Goal: Transaction & Acquisition: Purchase product/service

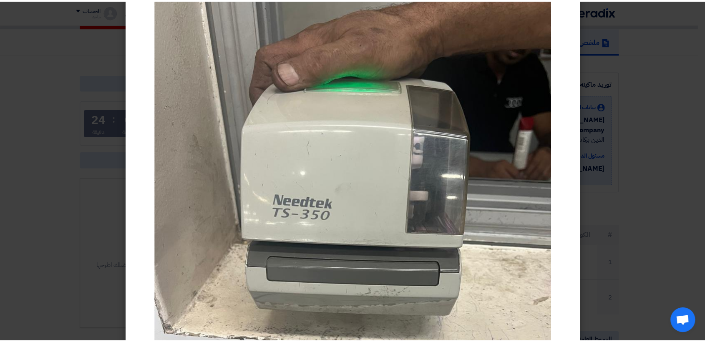
scroll to position [29, 0]
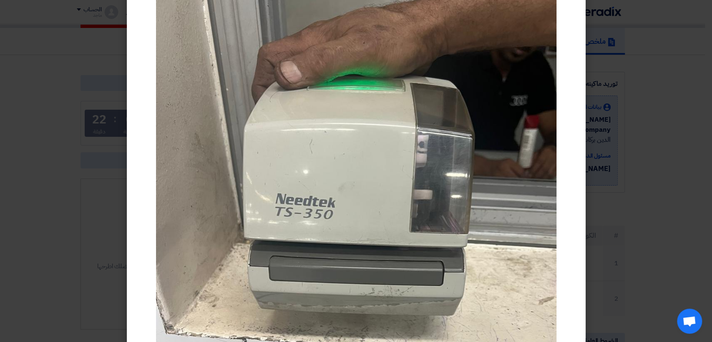
click at [89, 254] on modal-container at bounding box center [356, 171] width 712 height 342
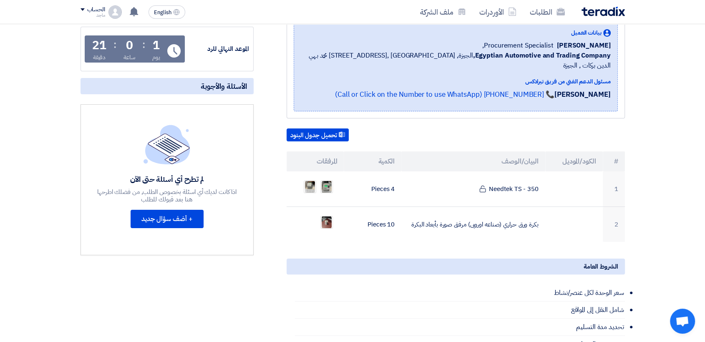
scroll to position [135, 0]
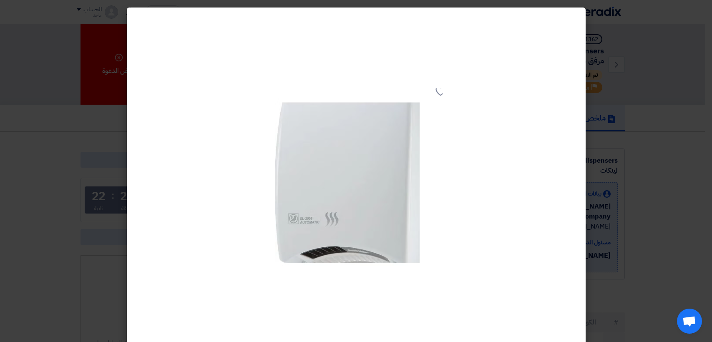
scroll to position [249, 0]
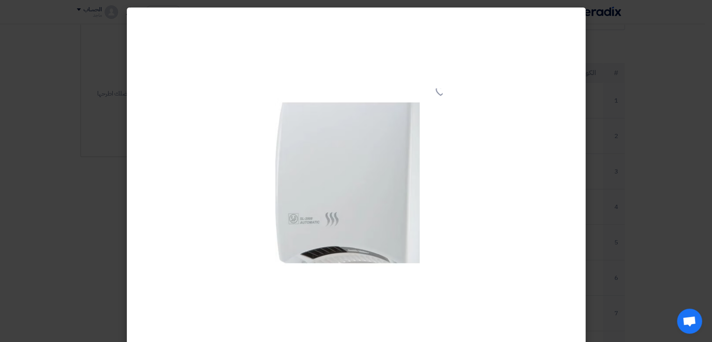
click at [42, 92] on modal-container at bounding box center [356, 171] width 712 height 342
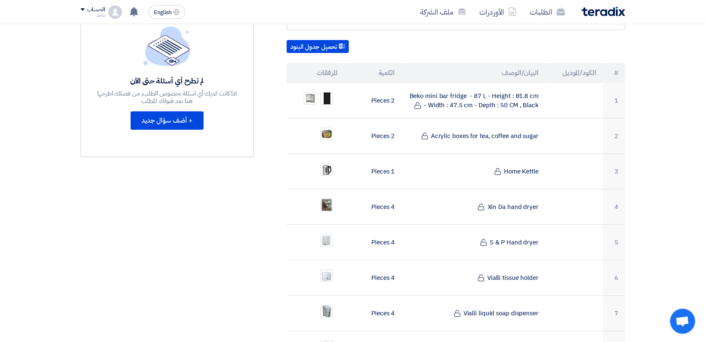
scroll to position [0, 0]
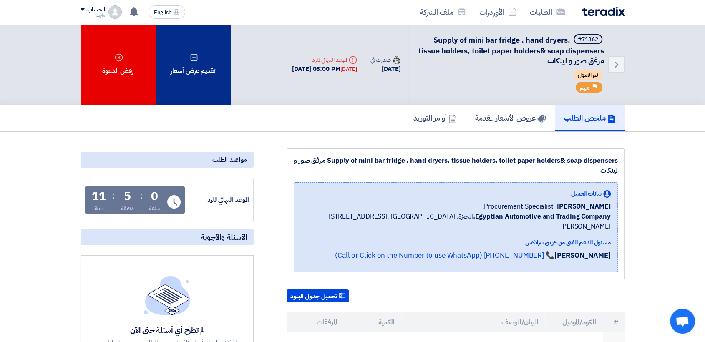
click at [222, 84] on div "تقديم عرض أسعار" at bounding box center [193, 64] width 75 height 80
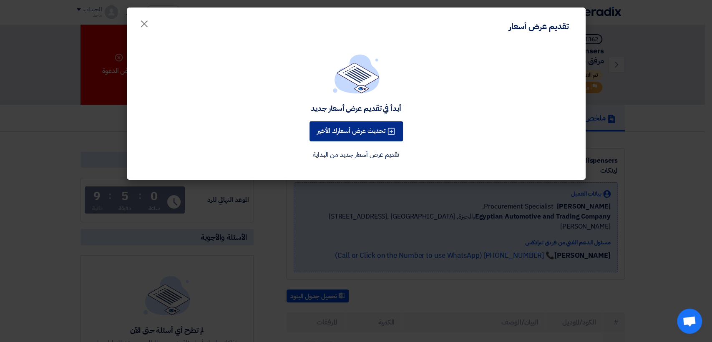
click at [345, 126] on button "تحديث عرض أسعارك الأخير" at bounding box center [355, 131] width 93 height 20
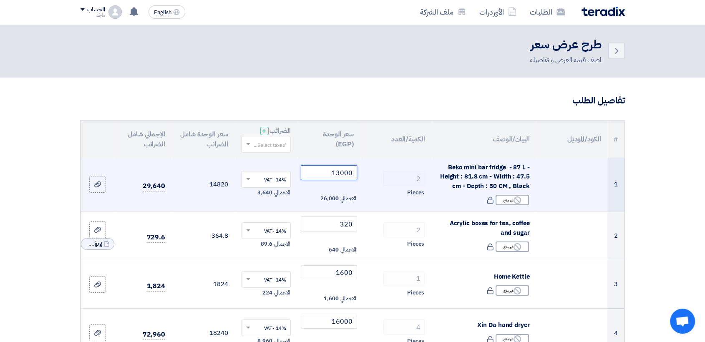
click at [354, 170] on input "13000" at bounding box center [329, 172] width 56 height 15
click at [307, 168] on input "13000" at bounding box center [329, 172] width 56 height 15
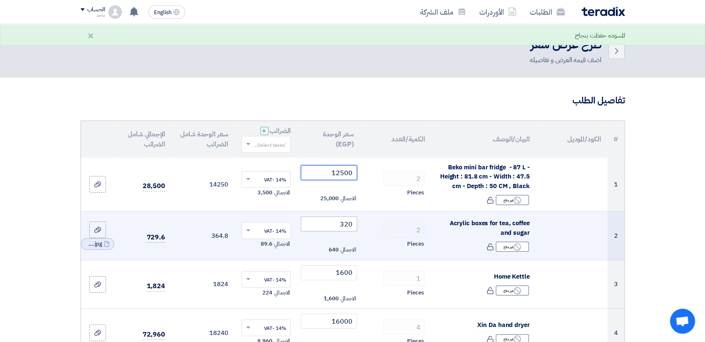
type input "12500"
click at [328, 225] on input "320" at bounding box center [329, 223] width 56 height 15
type input "3"
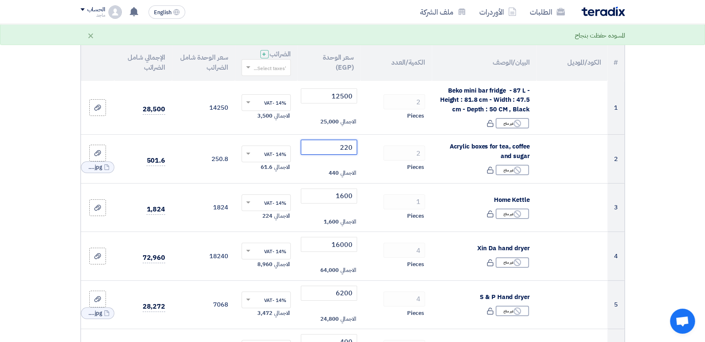
scroll to position [83, 0]
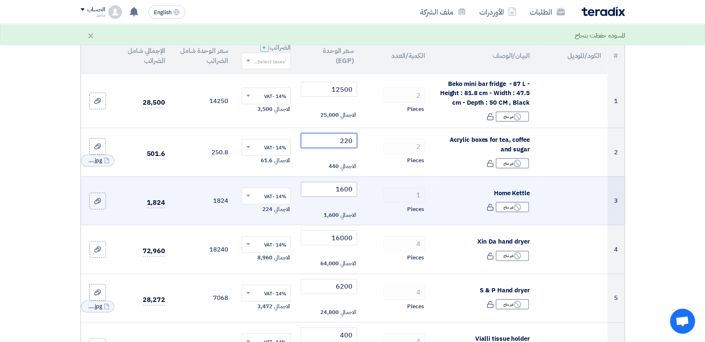
type input "220"
click at [323, 188] on input "1600" at bounding box center [329, 189] width 56 height 15
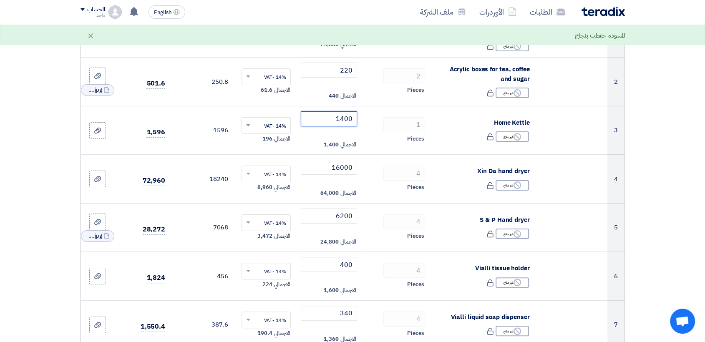
scroll to position [160, 0]
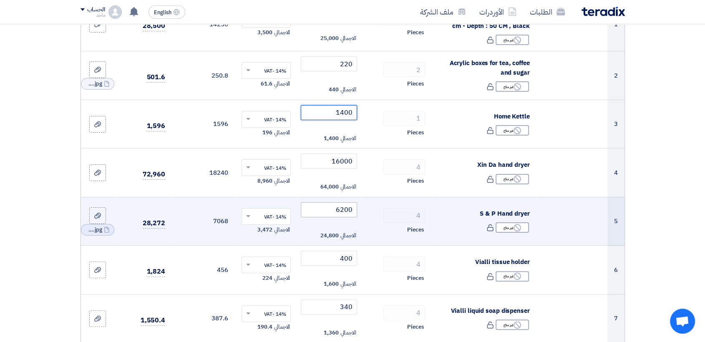
type input "1400"
click at [320, 208] on input "6200" at bounding box center [329, 209] width 56 height 15
type input "6"
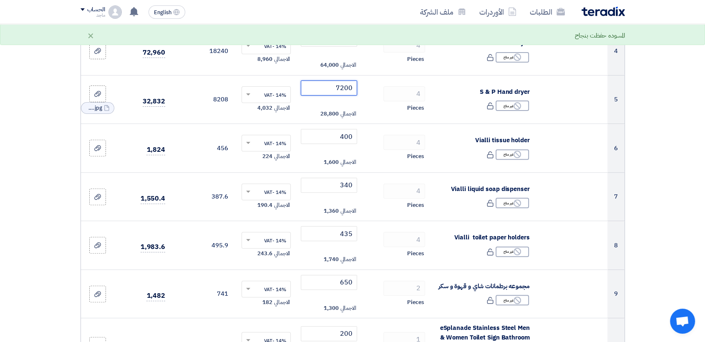
scroll to position [284, 0]
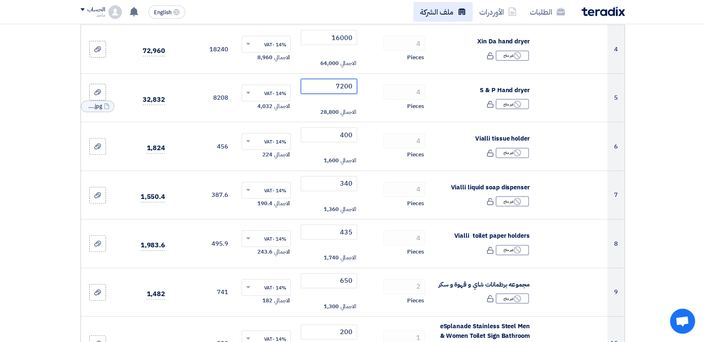
type input "7200"
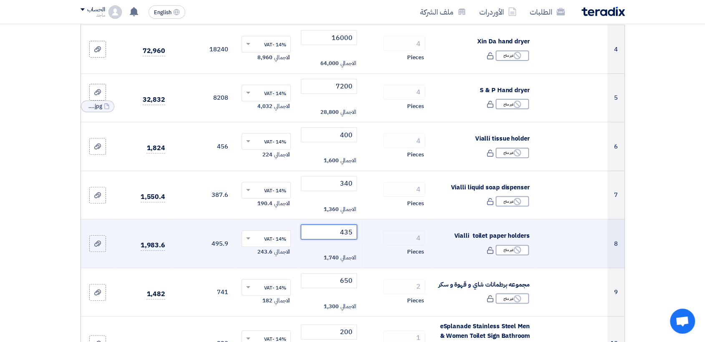
click at [331, 230] on input "435" at bounding box center [329, 231] width 56 height 15
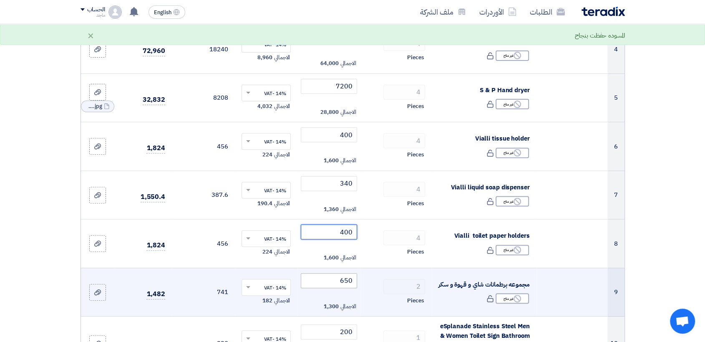
type input "400"
click at [331, 281] on input "650" at bounding box center [329, 280] width 56 height 15
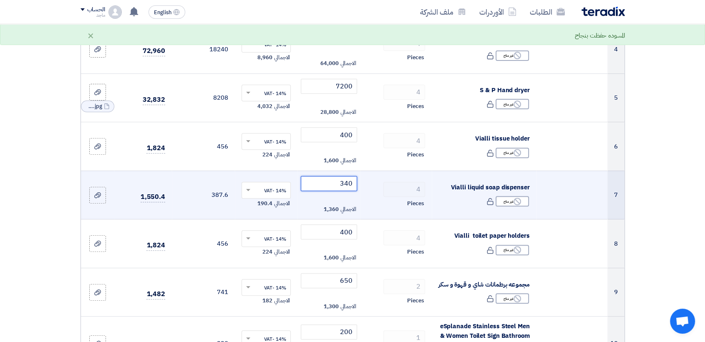
click at [329, 184] on input "340" at bounding box center [329, 183] width 56 height 15
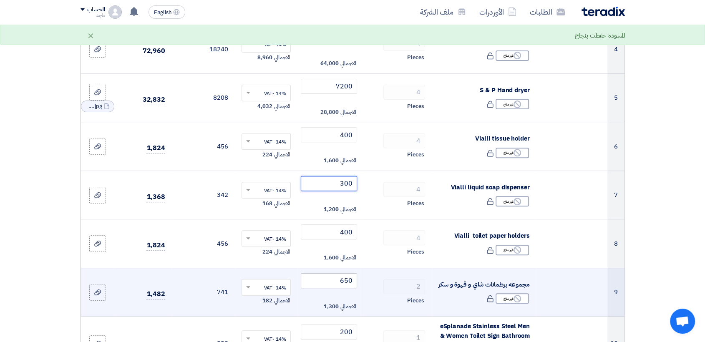
type input "300"
click at [323, 281] on input "650" at bounding box center [329, 280] width 56 height 15
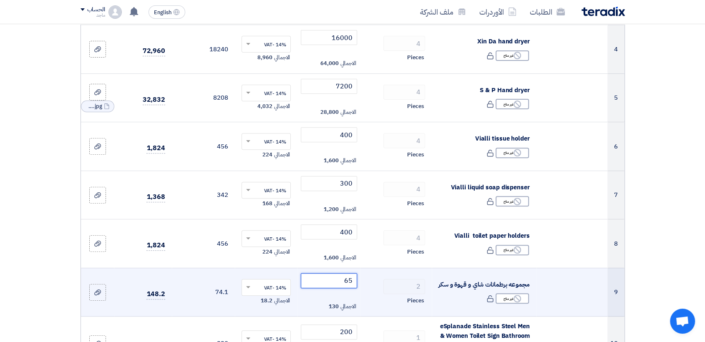
type input "6"
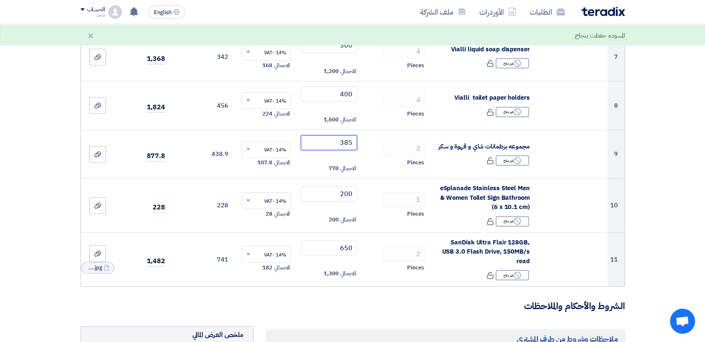
scroll to position [423, 0]
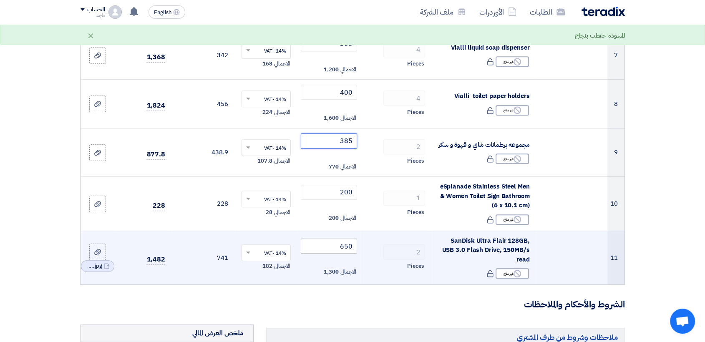
type input "385"
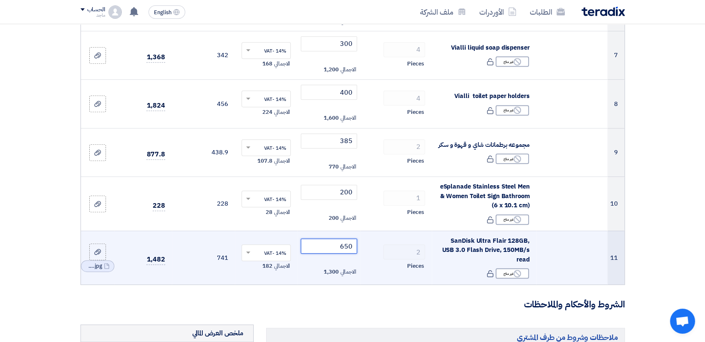
click at [324, 243] on input "650" at bounding box center [329, 246] width 56 height 15
type input "6"
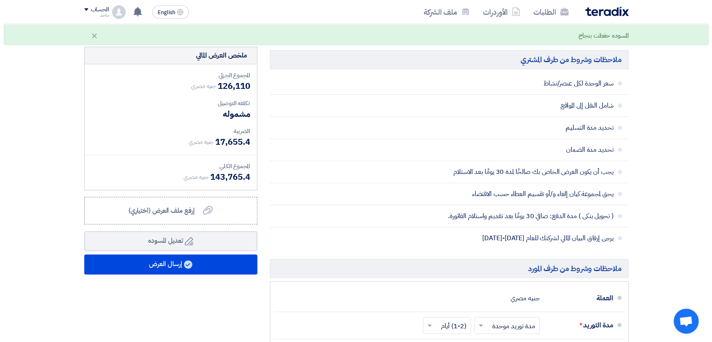
scroll to position [708, 0]
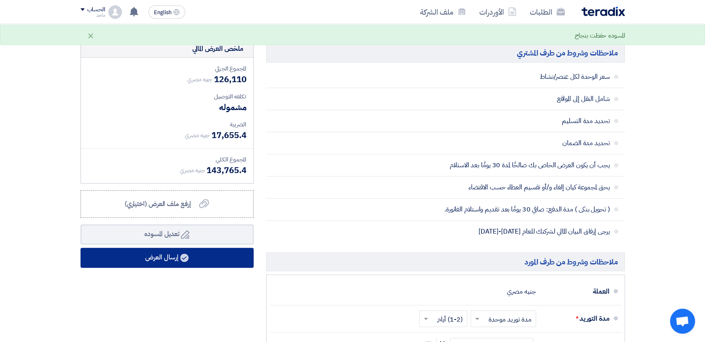
type input "550"
click at [229, 249] on button "إرسال العرض" at bounding box center [166, 258] width 173 height 20
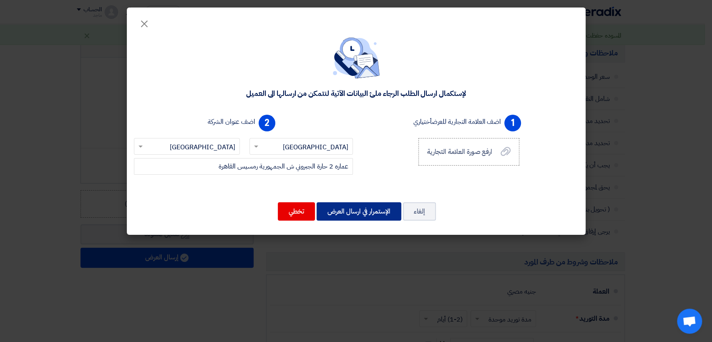
click at [352, 208] on button "الإستمرار في ارسال العرض" at bounding box center [358, 211] width 85 height 18
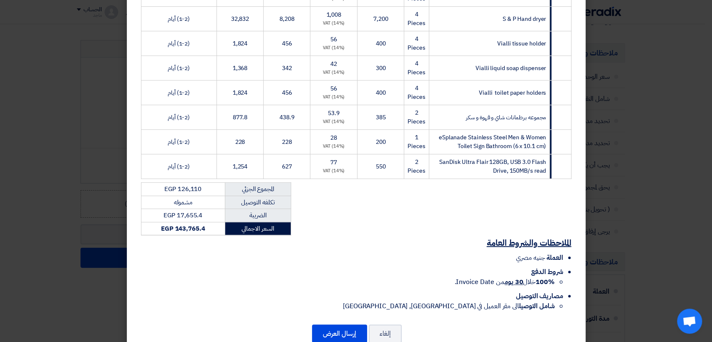
scroll to position [280, 0]
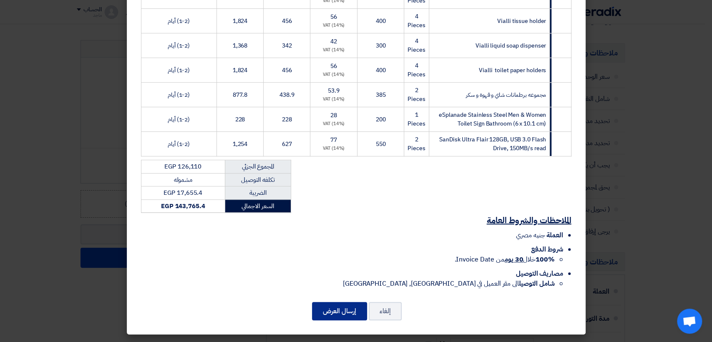
click at [338, 311] on button "إرسال العرض" at bounding box center [339, 311] width 55 height 18
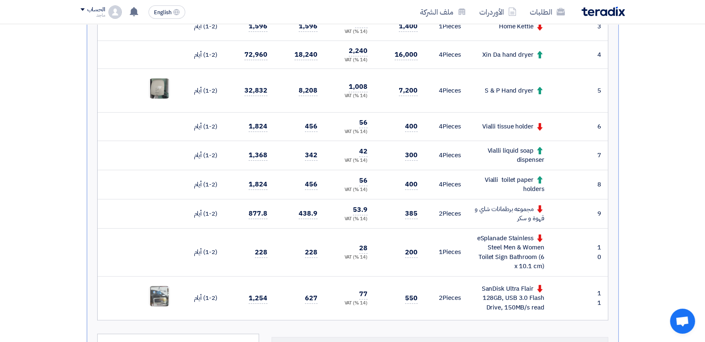
scroll to position [395, 0]
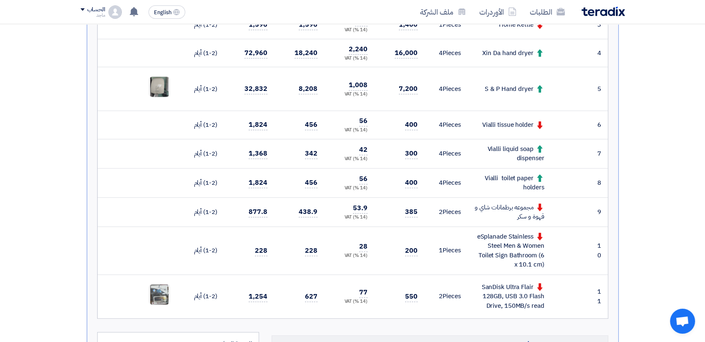
click at [404, 213] on td "385" at bounding box center [399, 211] width 50 height 29
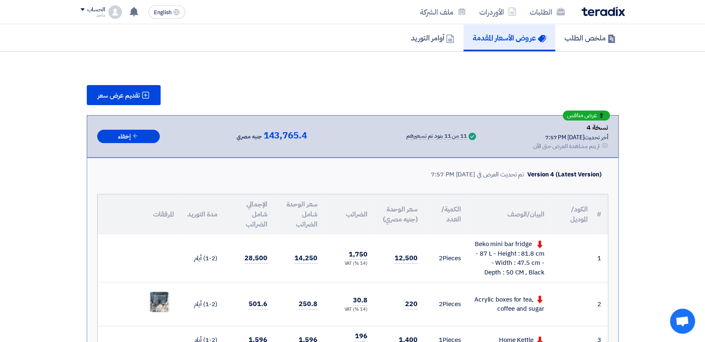
scroll to position [0, 0]
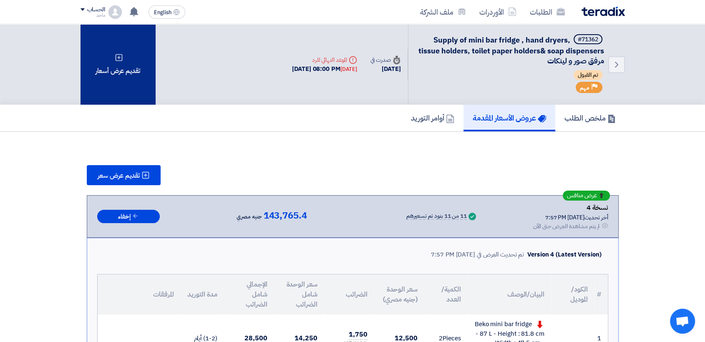
click at [130, 76] on div "تقديم عرض أسعار" at bounding box center [117, 64] width 75 height 80
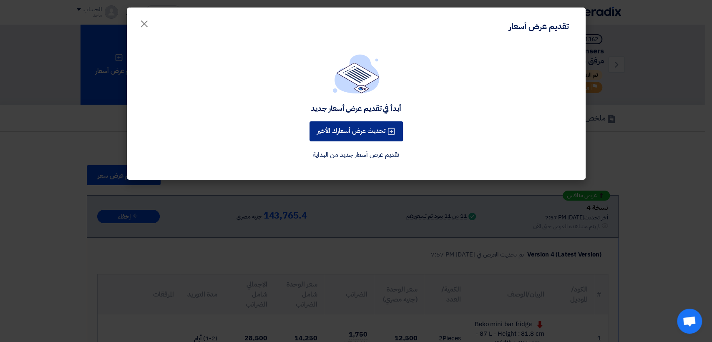
click at [350, 133] on button "تحديث عرض أسعارك الأخير" at bounding box center [355, 131] width 93 height 20
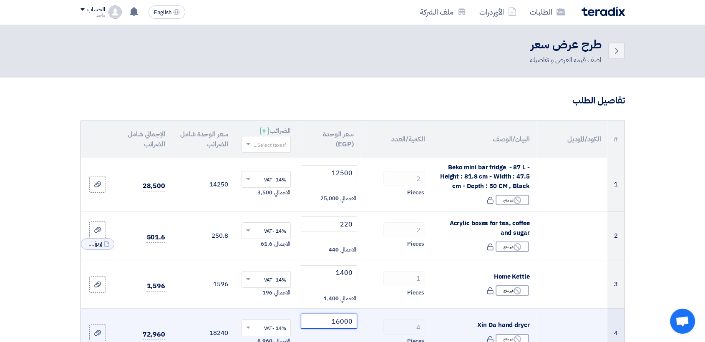
click at [325, 317] on input "16000" at bounding box center [329, 321] width 56 height 15
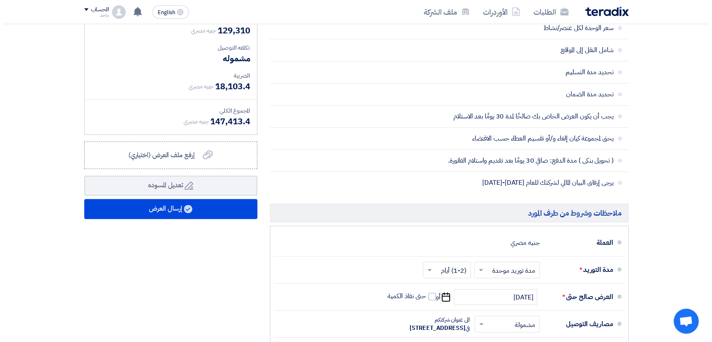
scroll to position [793, 0]
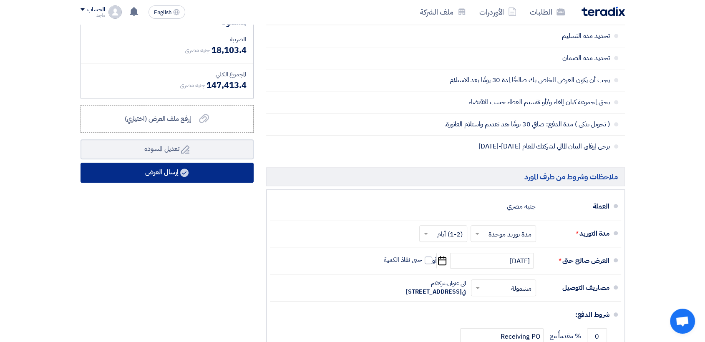
type input "16800"
click at [217, 170] on button "إرسال العرض" at bounding box center [166, 173] width 173 height 20
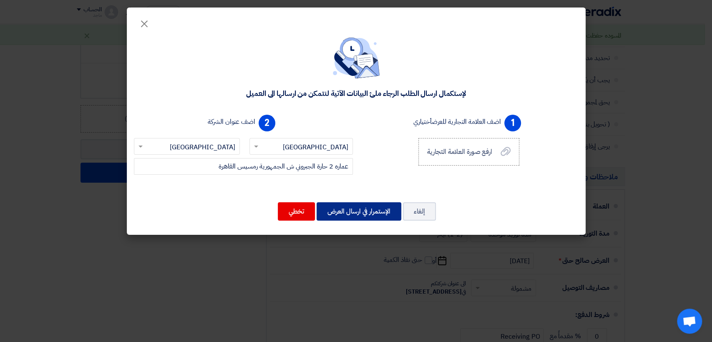
click at [364, 208] on button "الإستمرار في ارسال العرض" at bounding box center [358, 211] width 85 height 18
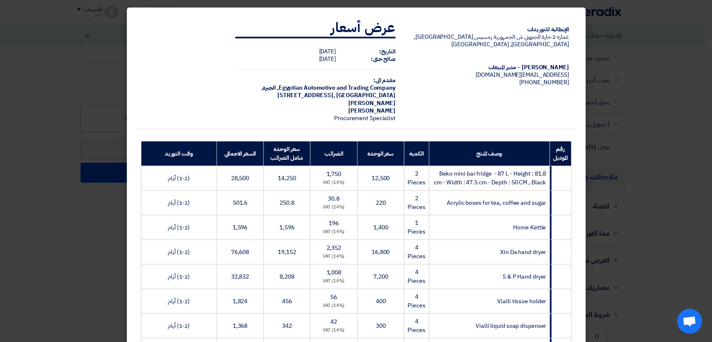
scroll to position [280, 0]
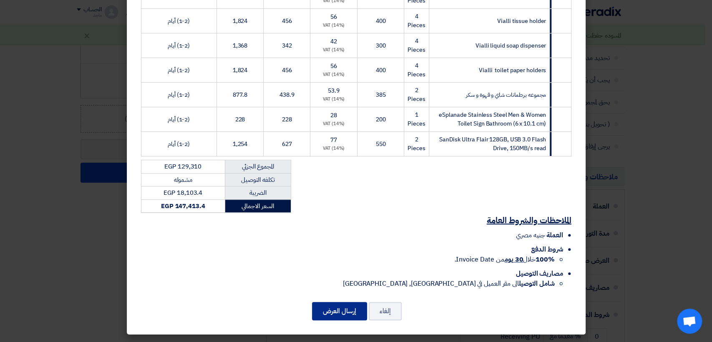
click at [352, 306] on button "إرسال العرض" at bounding box center [339, 311] width 55 height 18
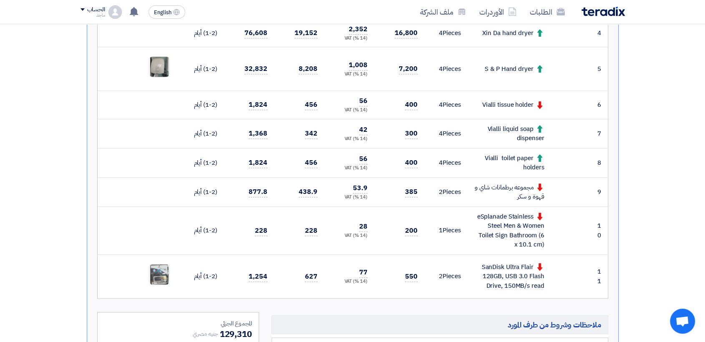
scroll to position [400, 0]
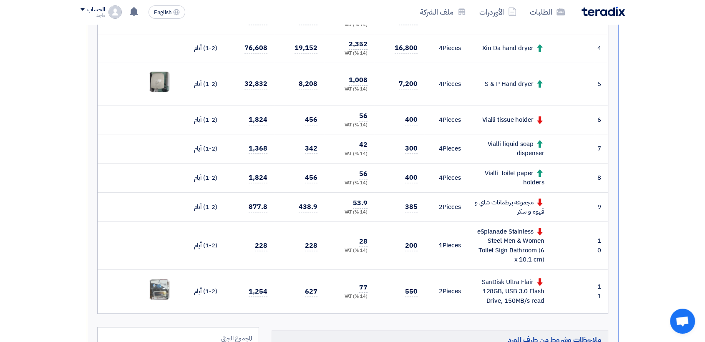
click at [0, 3] on nav "الطلبات الأوردرات ملف الشركة English EN تم مشاهدة العرض المقدم للطلب "Supply of…" at bounding box center [352, 12] width 705 height 24
click at [157, 81] on img at bounding box center [159, 82] width 20 height 26
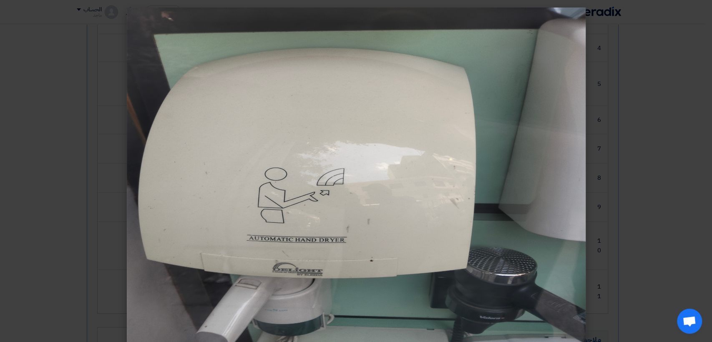
click at [678, 81] on modal-container at bounding box center [356, 171] width 712 height 342
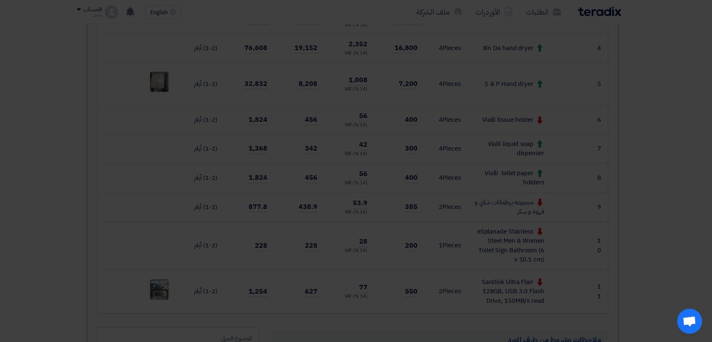
click at [678, 81] on modal-container at bounding box center [356, 171] width 712 height 342
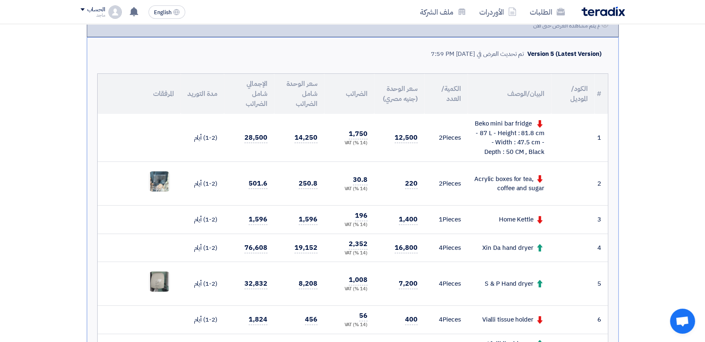
scroll to position [0, 0]
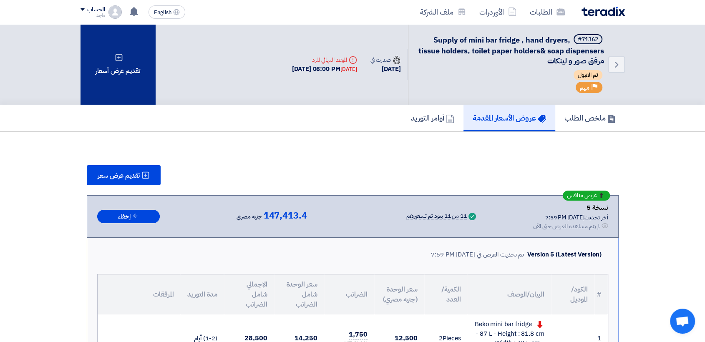
click at [122, 78] on div "تقديم عرض أسعار" at bounding box center [117, 64] width 75 height 80
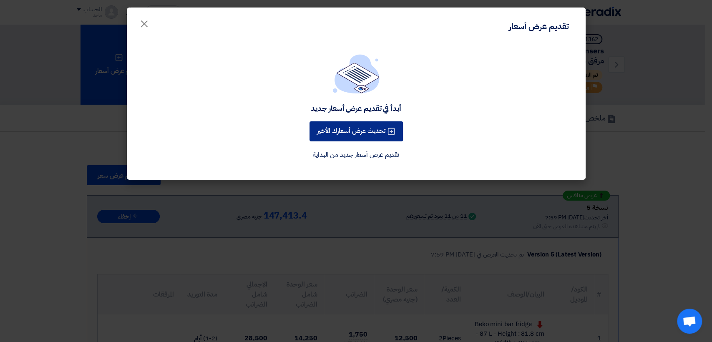
click at [350, 128] on button "تحديث عرض أسعارك الأخير" at bounding box center [355, 131] width 93 height 20
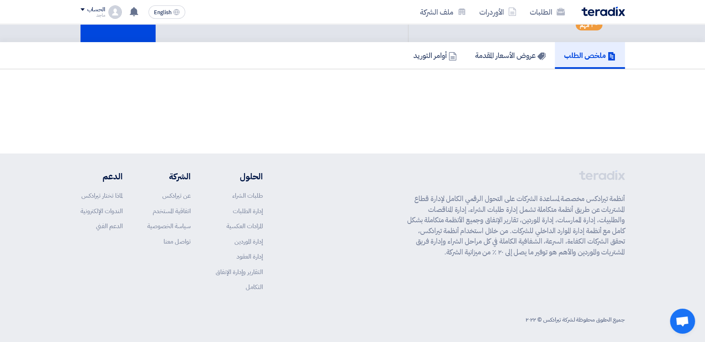
scroll to position [63, 0]
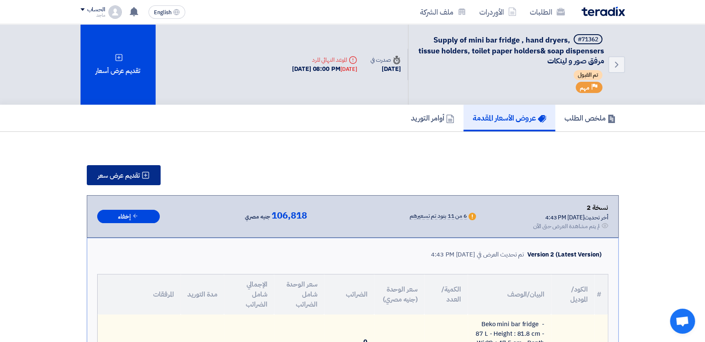
click at [147, 171] on icon at bounding box center [145, 175] width 8 height 8
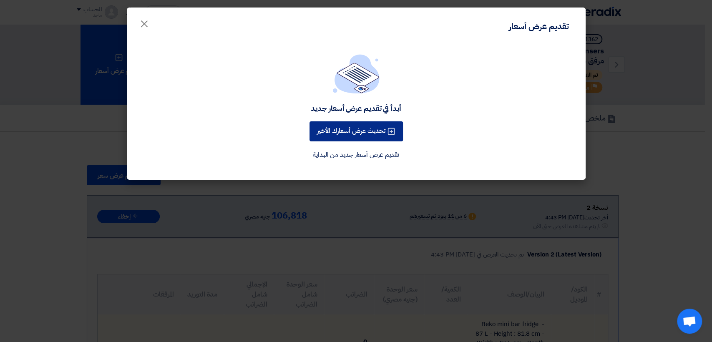
click at [363, 131] on button "تحديث عرض أسعارك الأخير" at bounding box center [355, 131] width 93 height 20
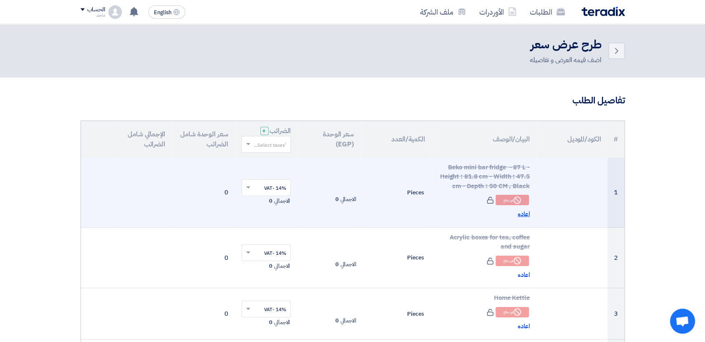
click at [524, 213] on span "اعاده" at bounding box center [523, 214] width 12 height 10
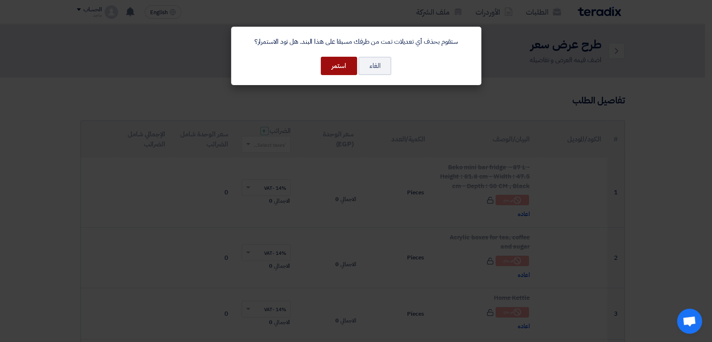
click at [332, 68] on button "استمر" at bounding box center [339, 66] width 36 height 18
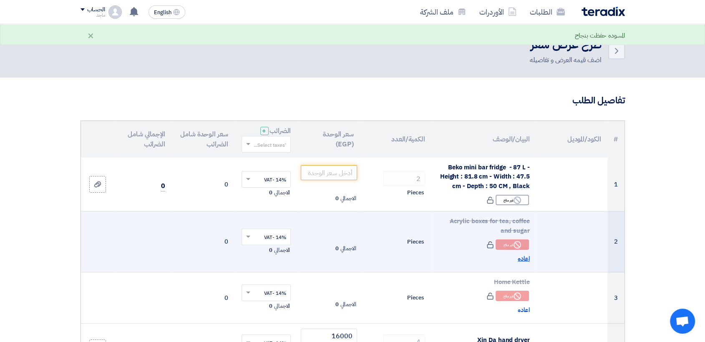
click at [523, 256] on span "اعاده" at bounding box center [523, 259] width 12 height 10
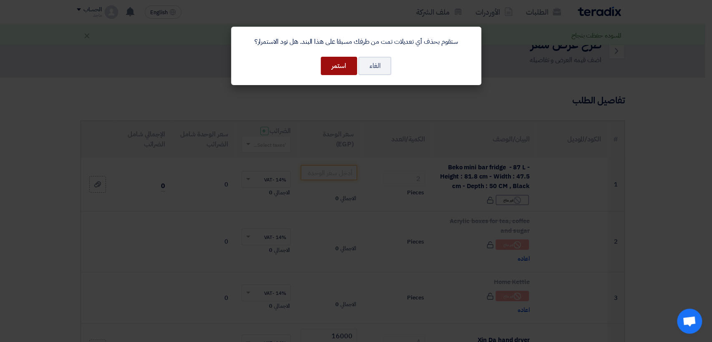
click at [344, 62] on button "استمر" at bounding box center [339, 66] width 36 height 18
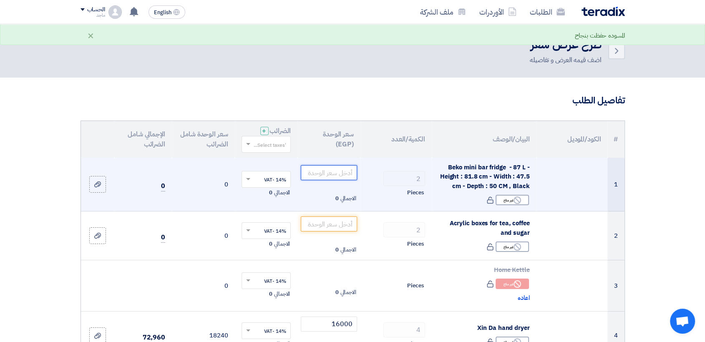
click at [334, 172] on input "number" at bounding box center [329, 172] width 56 height 15
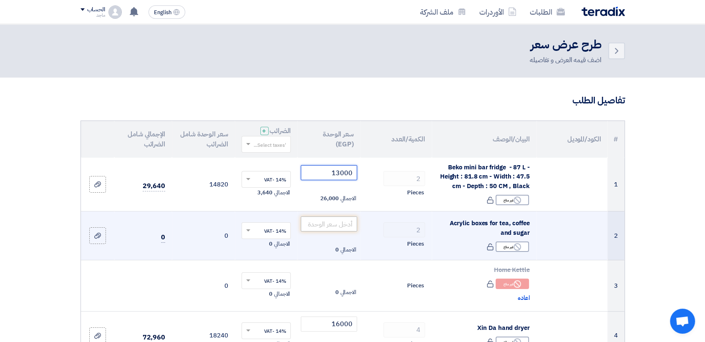
type input "13000"
click at [333, 224] on input "number" at bounding box center [329, 223] width 56 height 15
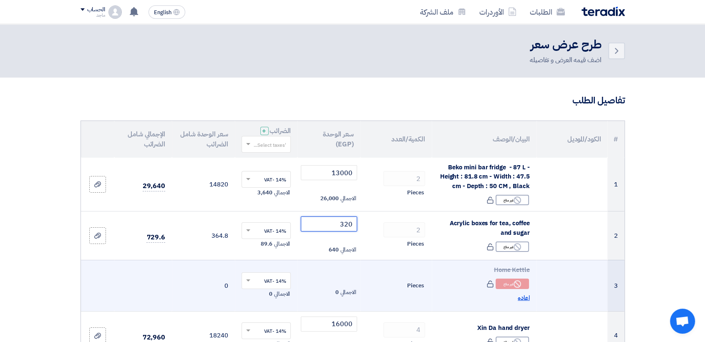
type input "320"
click at [525, 298] on span "اعاده" at bounding box center [523, 298] width 12 height 10
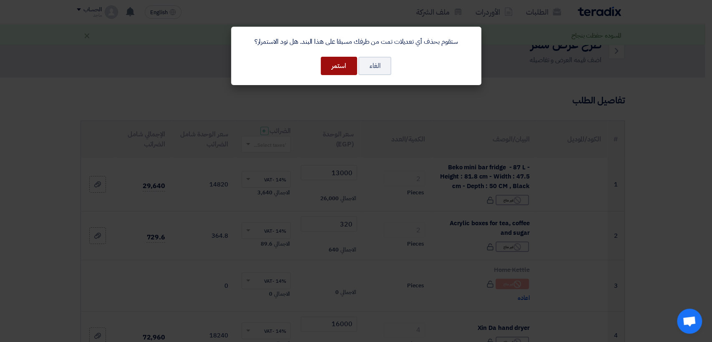
click at [331, 63] on button "استمر" at bounding box center [339, 66] width 36 height 18
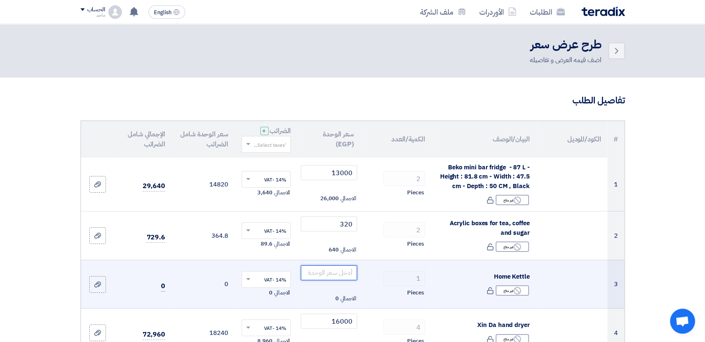
click at [331, 272] on input "number" at bounding box center [329, 272] width 56 height 15
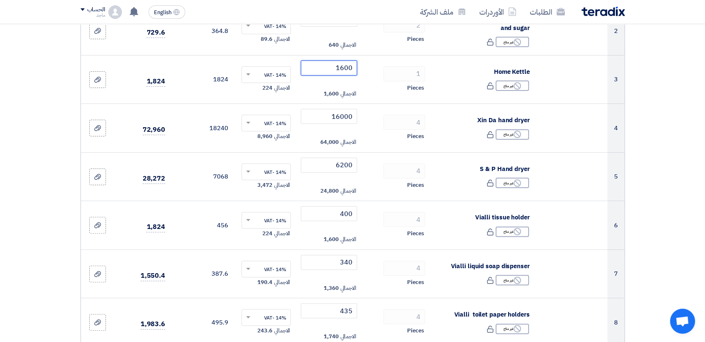
scroll to position [210, 0]
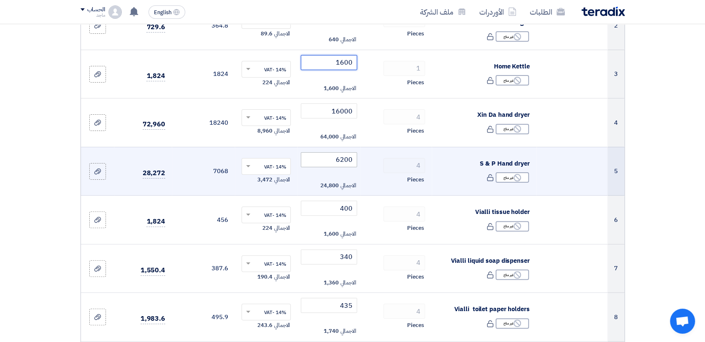
type input "1600"
click at [326, 159] on input "6200" at bounding box center [329, 159] width 56 height 15
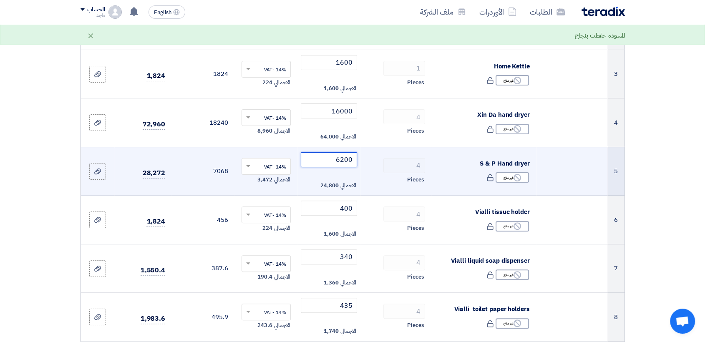
click at [326, 159] on input "6200" at bounding box center [329, 159] width 56 height 15
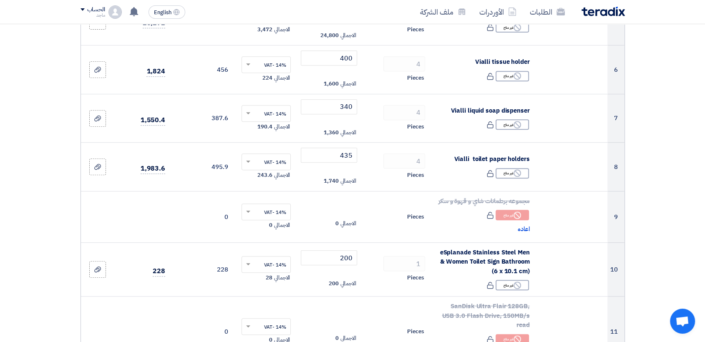
scroll to position [362, 0]
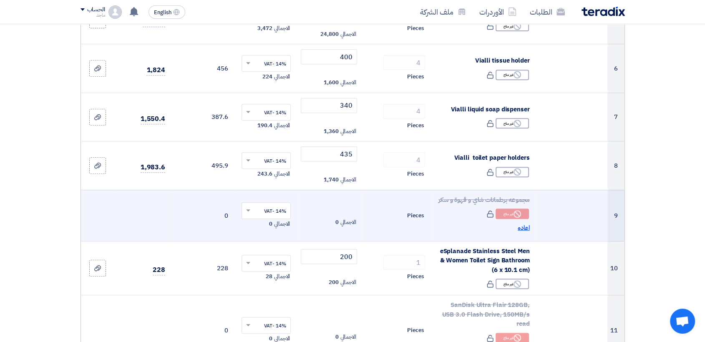
click at [525, 233] on span "اعاده" at bounding box center [523, 228] width 12 height 10
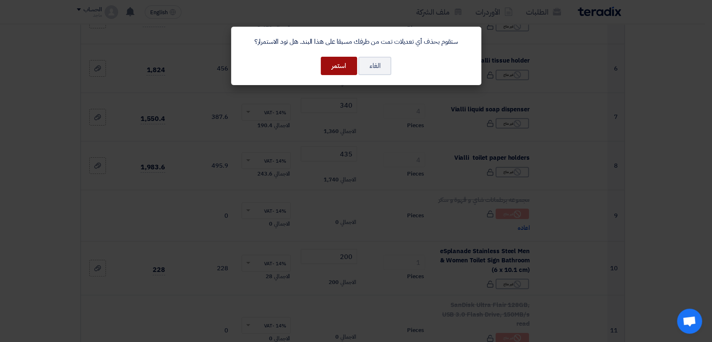
click at [344, 62] on button "استمر" at bounding box center [339, 66] width 36 height 18
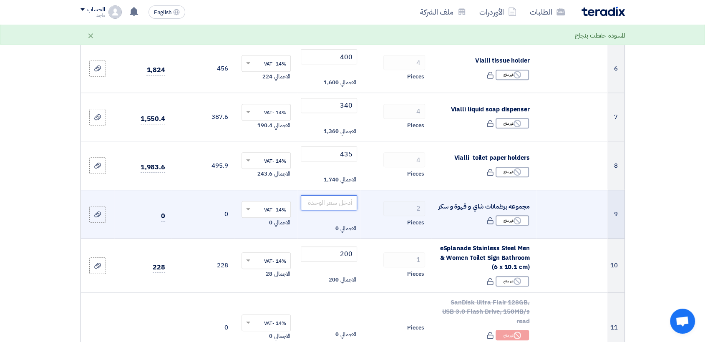
click at [327, 206] on input "number" at bounding box center [329, 202] width 56 height 15
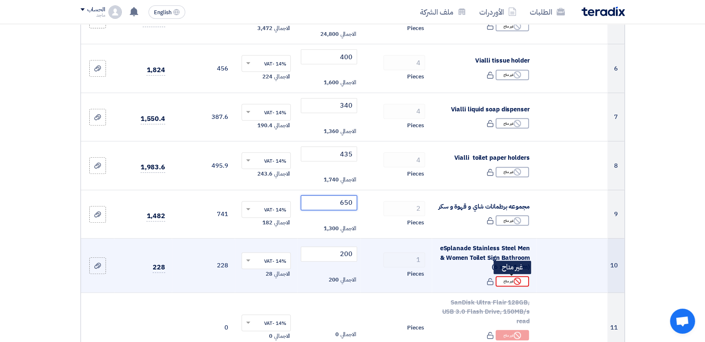
type input "650"
click at [510, 279] on div "Reject غير متاح" at bounding box center [511, 281] width 33 height 10
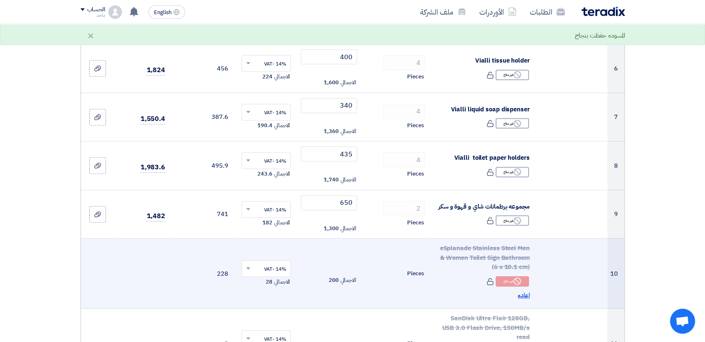
click at [521, 296] on span "اعاده" at bounding box center [523, 296] width 12 height 10
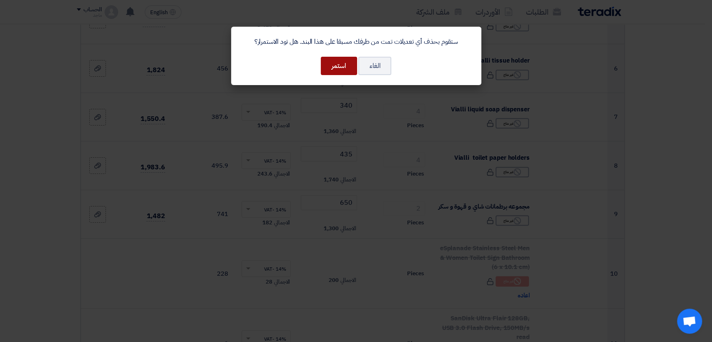
click at [343, 69] on button "استمر" at bounding box center [339, 66] width 36 height 18
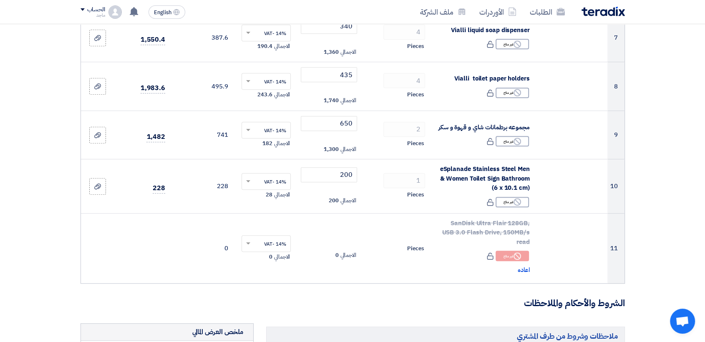
scroll to position [451, 0]
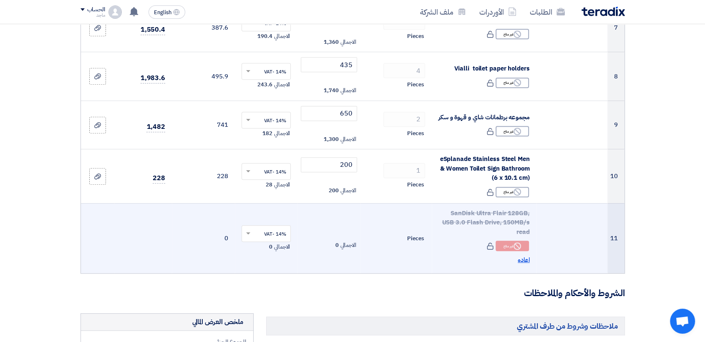
click at [521, 255] on span "اعاده" at bounding box center [523, 260] width 12 height 10
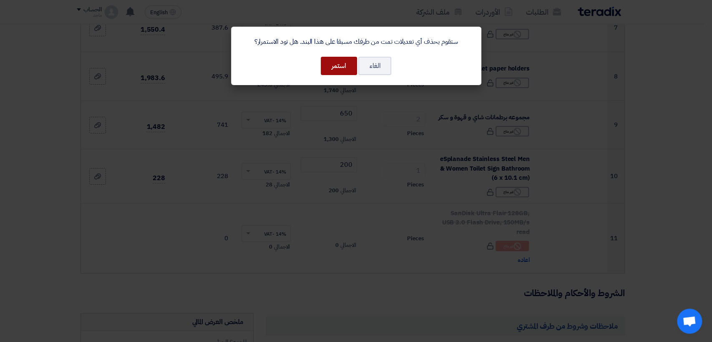
click at [339, 69] on button "استمر" at bounding box center [339, 66] width 36 height 18
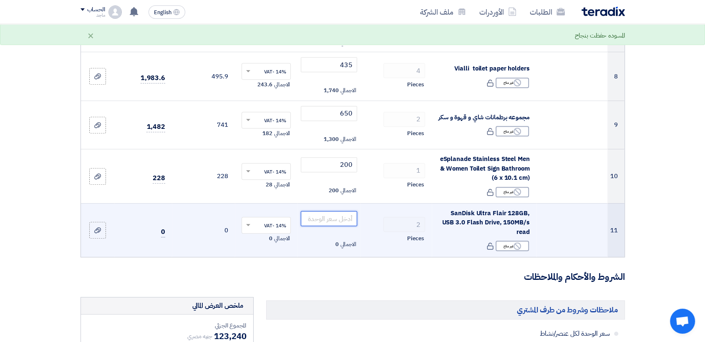
click at [334, 215] on input "number" at bounding box center [329, 218] width 56 height 15
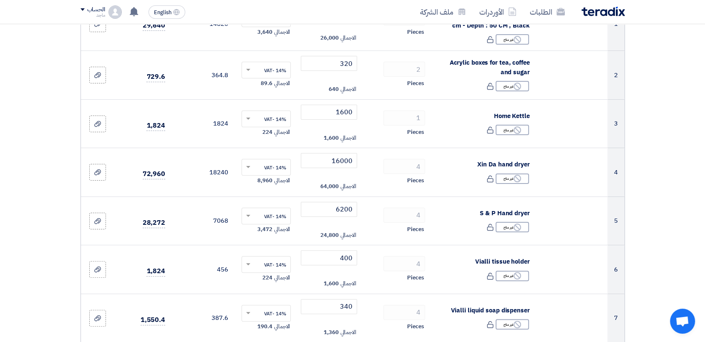
scroll to position [154, 0]
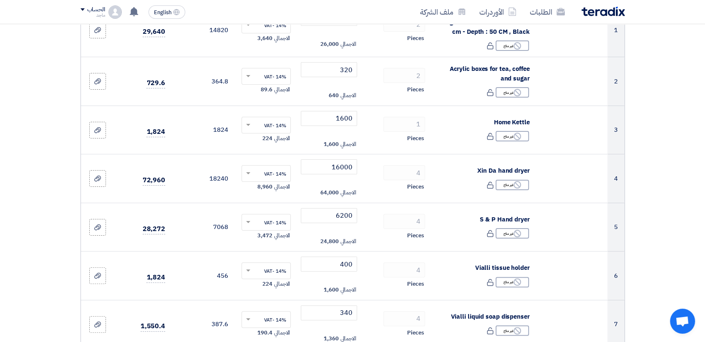
type input "650"
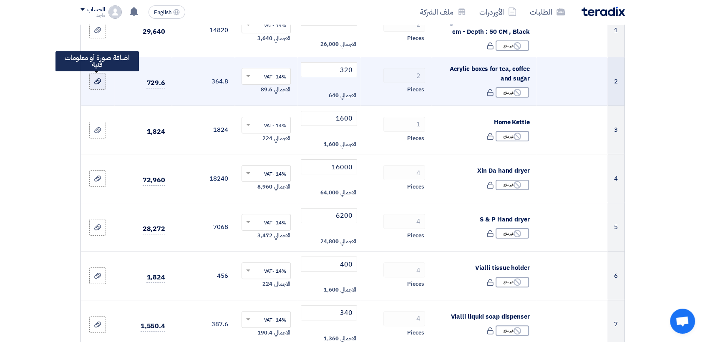
click at [97, 78] on icon at bounding box center [97, 81] width 7 height 7
click at [0, 0] on input "file" at bounding box center [0, 0] width 0 height 0
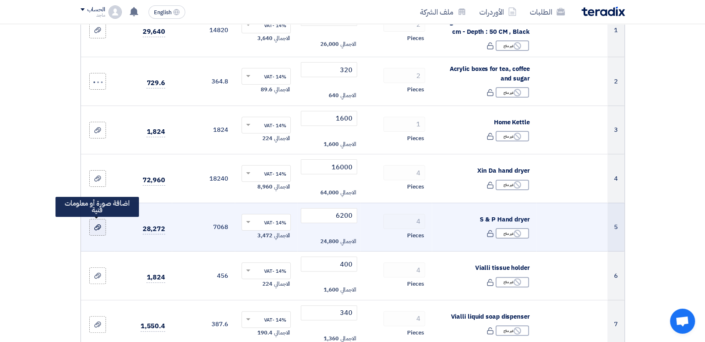
click at [95, 228] on icon at bounding box center [97, 227] width 7 height 7
click at [0, 0] on input "file" at bounding box center [0, 0] width 0 height 0
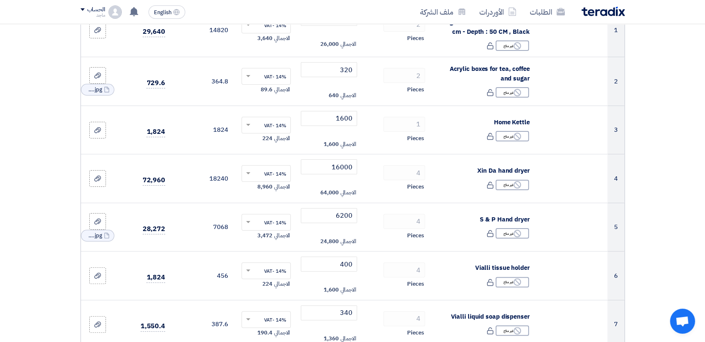
scroll to position [453, 0]
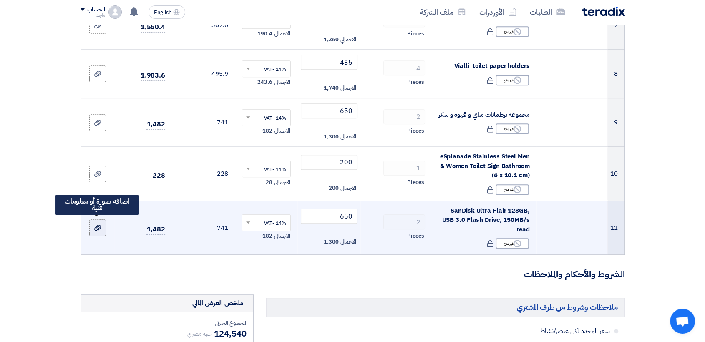
click at [93, 223] on div at bounding box center [97, 228] width 8 height 10
click at [0, 0] on input "file" at bounding box center [0, 0] width 0 height 0
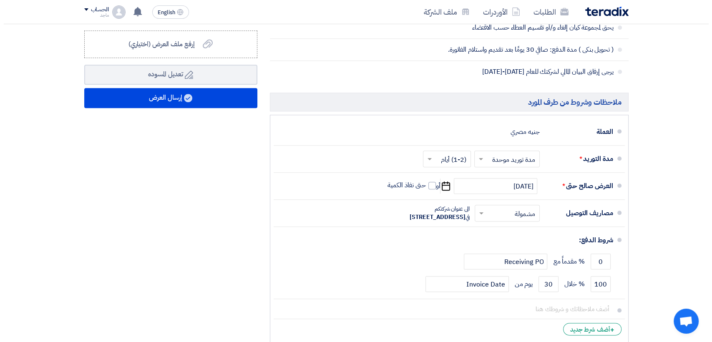
scroll to position [871, 0]
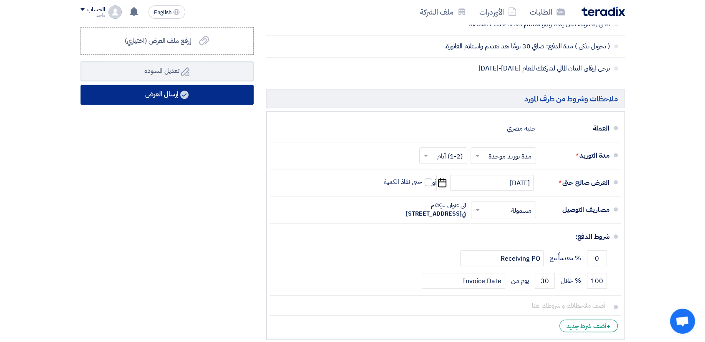
click at [221, 87] on button "إرسال العرض" at bounding box center [166, 95] width 173 height 20
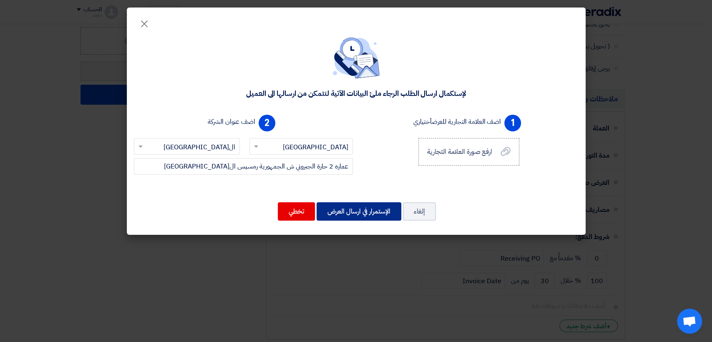
click at [349, 214] on button "الإستمرار في ارسال العرض" at bounding box center [358, 211] width 85 height 18
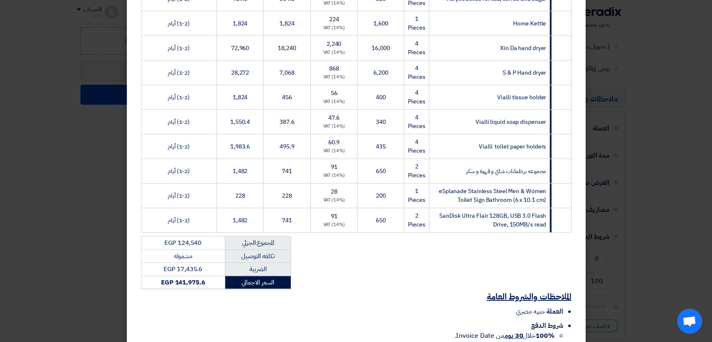
scroll to position [280, 0]
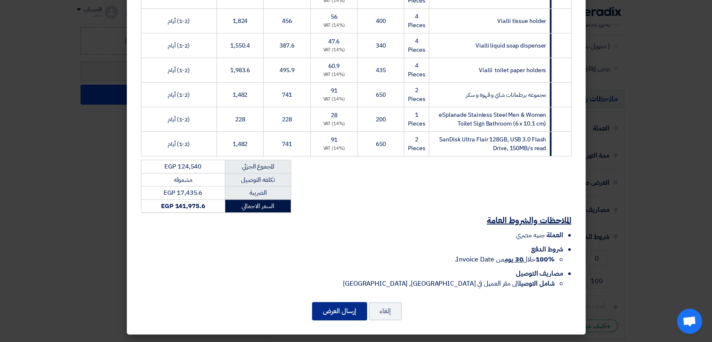
click at [329, 317] on button "إرسال العرض" at bounding box center [339, 311] width 55 height 18
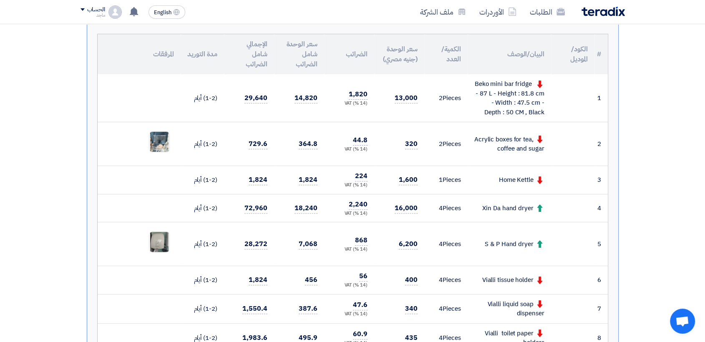
scroll to position [249, 0]
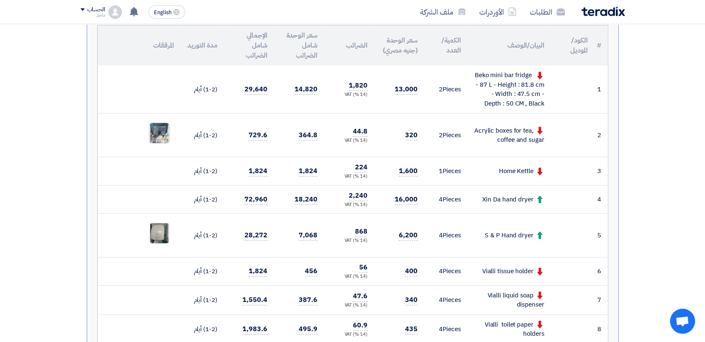
click at [157, 134] on img at bounding box center [159, 133] width 20 height 26
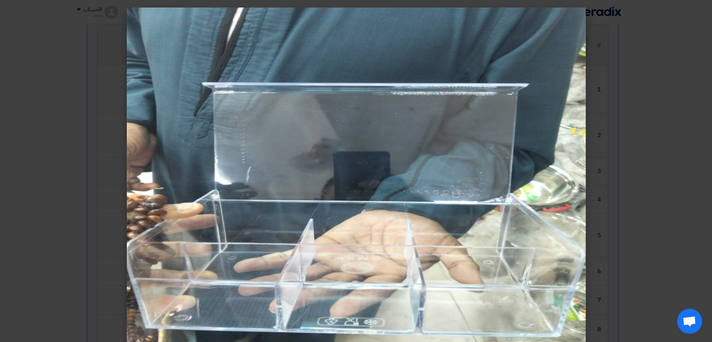
click at [59, 156] on modal-container at bounding box center [356, 171] width 712 height 342
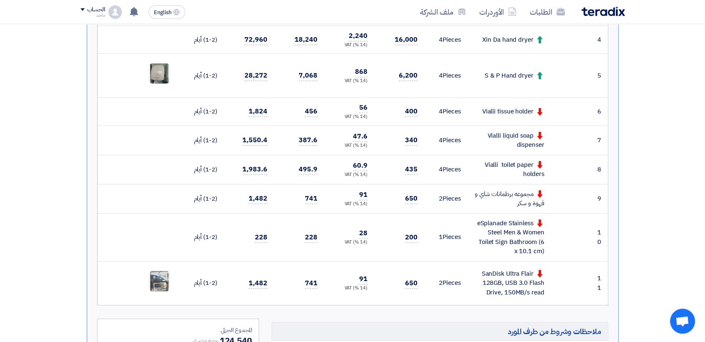
scroll to position [390, 0]
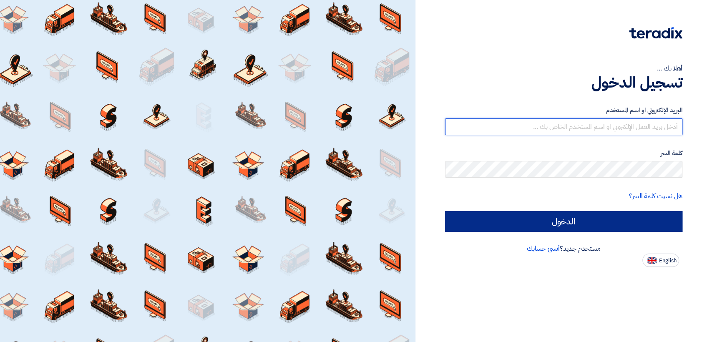
type input "italyaco2030@gmail.com"
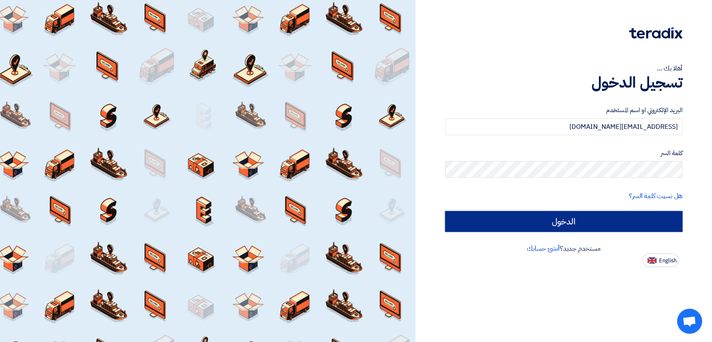
click at [547, 221] on input "الدخول" at bounding box center [563, 221] width 237 height 21
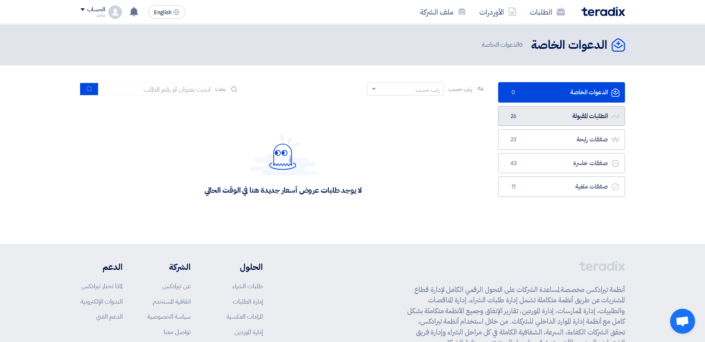
click at [531, 118] on link "الطلبات المقبولة الطلبات المقبولة 26" at bounding box center [561, 116] width 127 height 20
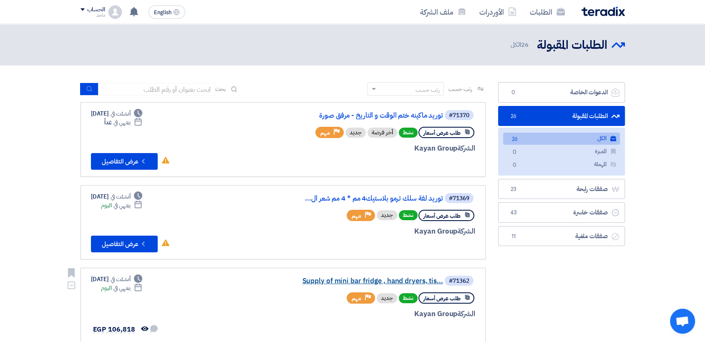
click at [413, 277] on link "Supply of mini bar fridge , hand dryers, tis..." at bounding box center [359, 281] width 167 height 8
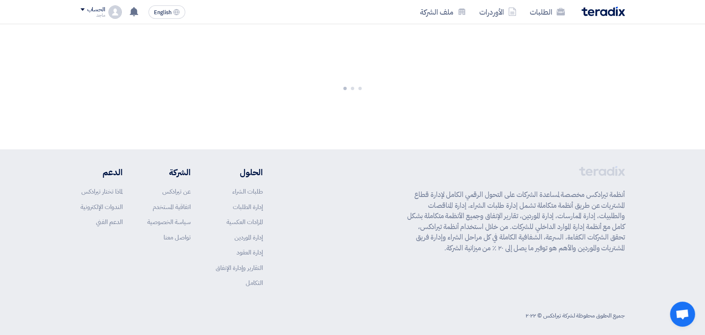
click at [413, 277] on div "أنظمة تيرادكس مخصصة لمساعدة الشركات على التحول الرقمي الكامل لإدارة قطاع المشتر…" at bounding box center [516, 233] width 218 height 134
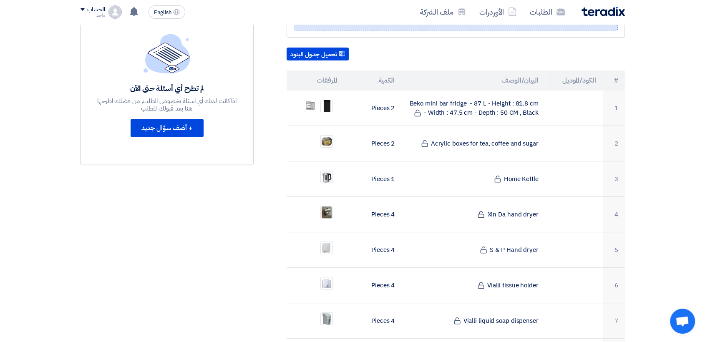
scroll to position [244, 0]
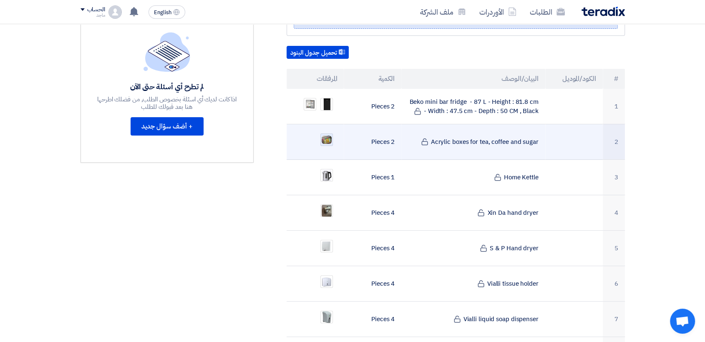
click at [321, 135] on img at bounding box center [327, 140] width 12 height 10
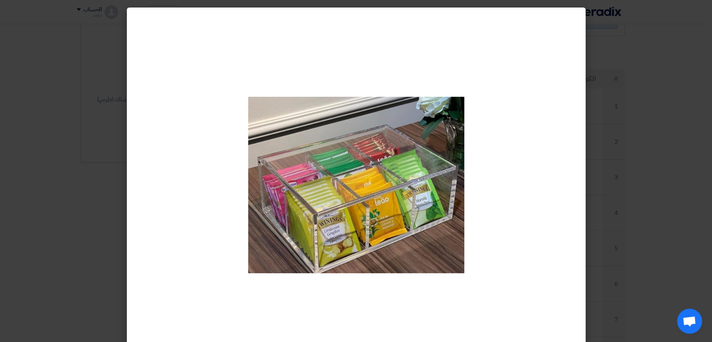
click at [91, 162] on modal-container at bounding box center [356, 171] width 712 height 342
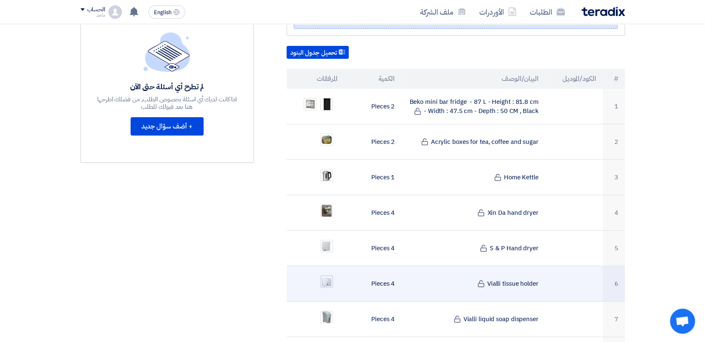
click at [325, 276] on img at bounding box center [327, 282] width 12 height 12
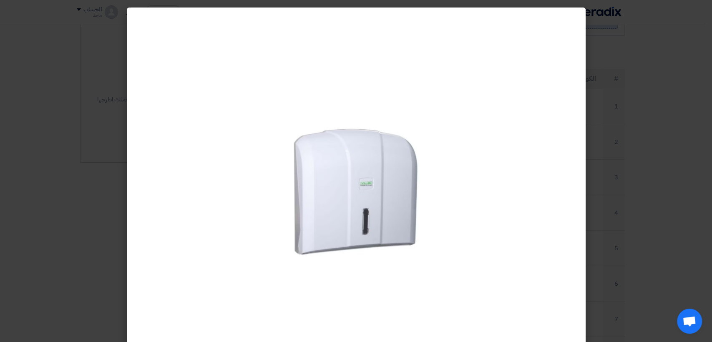
click at [107, 187] on modal-container at bounding box center [356, 171] width 712 height 342
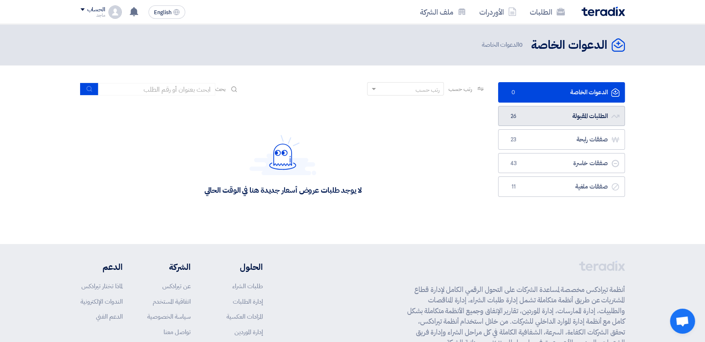
click at [552, 115] on link "الطلبات المقبولة الطلبات المقبولة 26" at bounding box center [561, 116] width 127 height 20
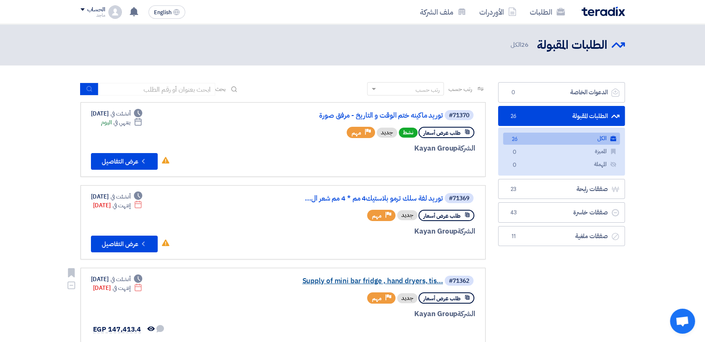
click at [412, 281] on link "Supply of mini bar fridge , hand dryers, tis..." at bounding box center [359, 281] width 167 height 8
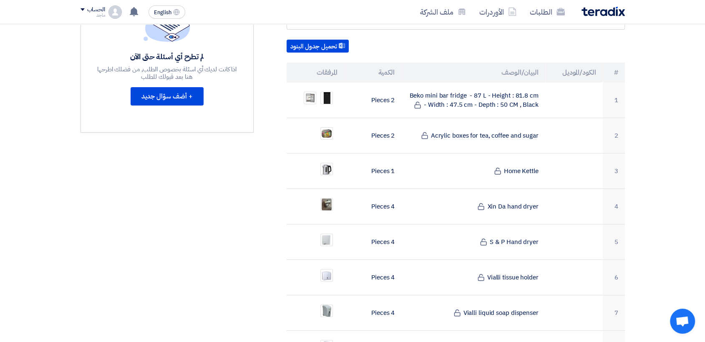
scroll to position [259, 0]
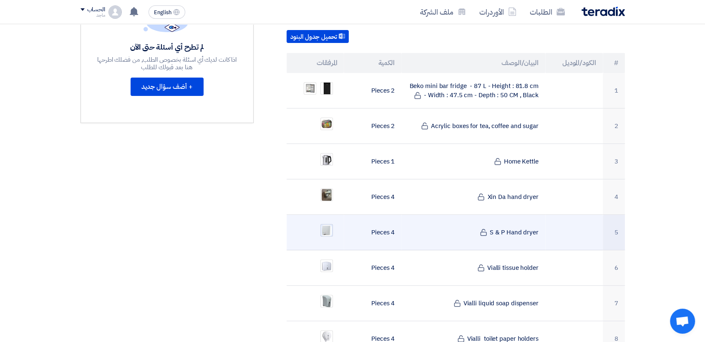
click at [324, 224] on img at bounding box center [327, 230] width 12 height 13
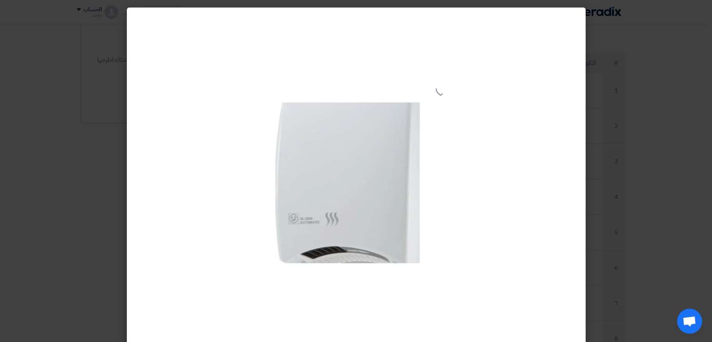
click at [49, 214] on modal-container at bounding box center [356, 171] width 712 height 342
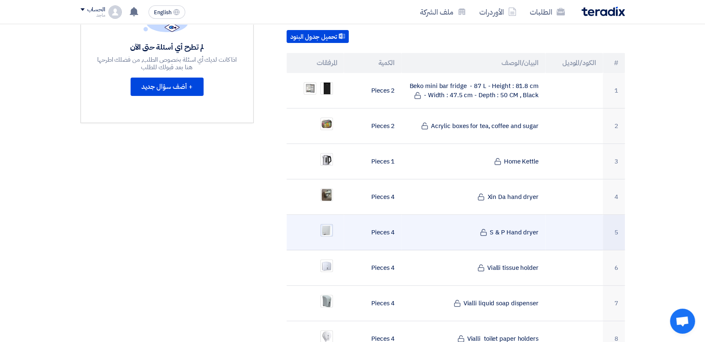
click at [322, 224] on img at bounding box center [327, 230] width 12 height 13
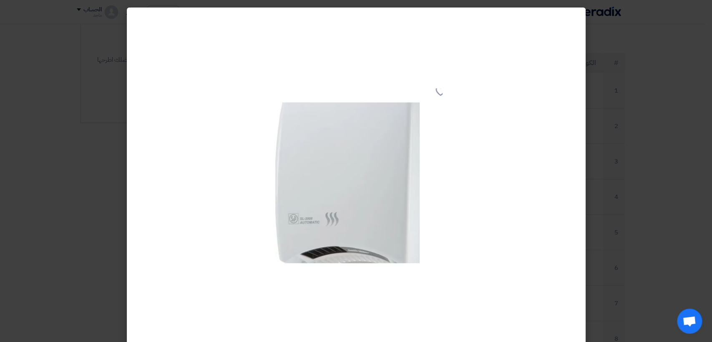
click at [49, 224] on modal-container at bounding box center [356, 171] width 712 height 342
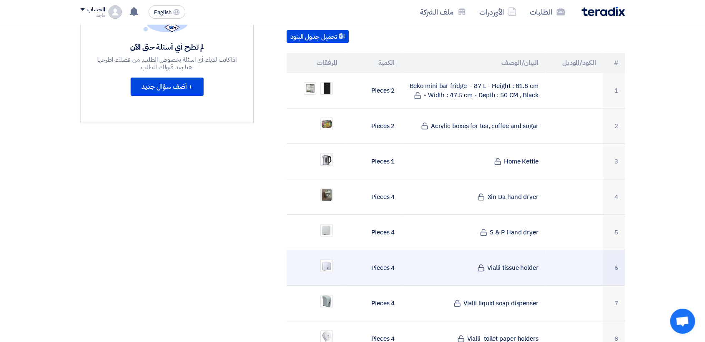
click at [329, 261] on li at bounding box center [326, 265] width 13 height 13
click at [326, 260] on img at bounding box center [327, 266] width 12 height 12
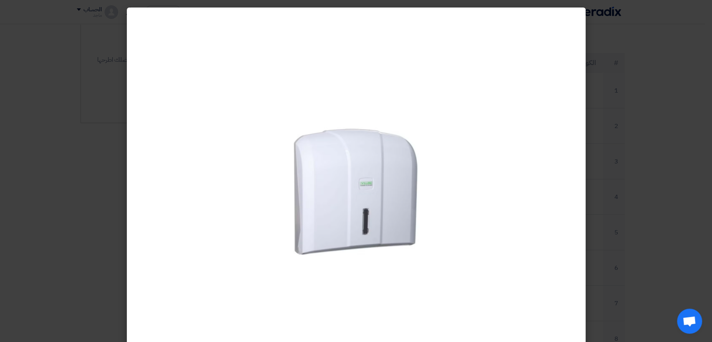
click at [53, 241] on modal-container at bounding box center [356, 171] width 712 height 342
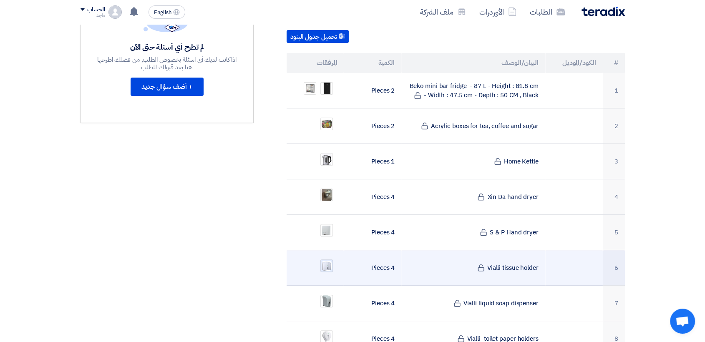
click at [326, 260] on img at bounding box center [327, 266] width 12 height 12
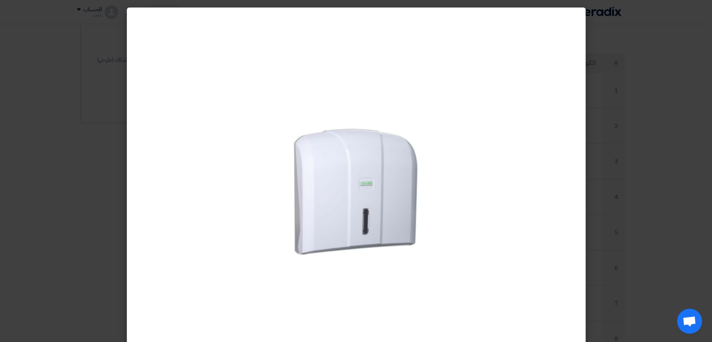
click at [96, 138] on modal-container at bounding box center [356, 171] width 712 height 342
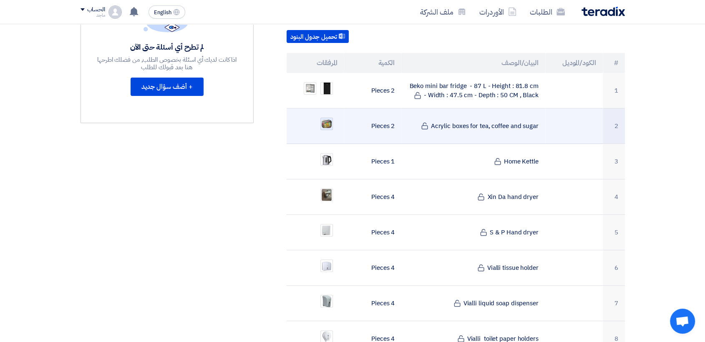
click at [326, 119] on img at bounding box center [327, 124] width 12 height 10
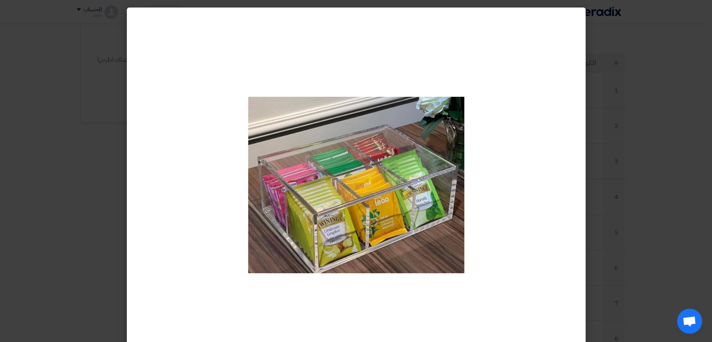
click at [81, 181] on modal-container at bounding box center [356, 171] width 712 height 342
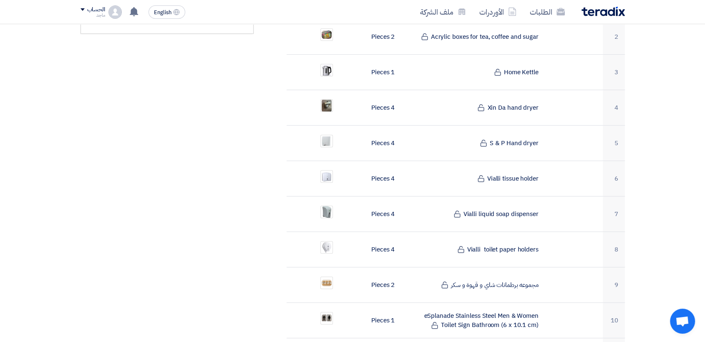
scroll to position [361, 0]
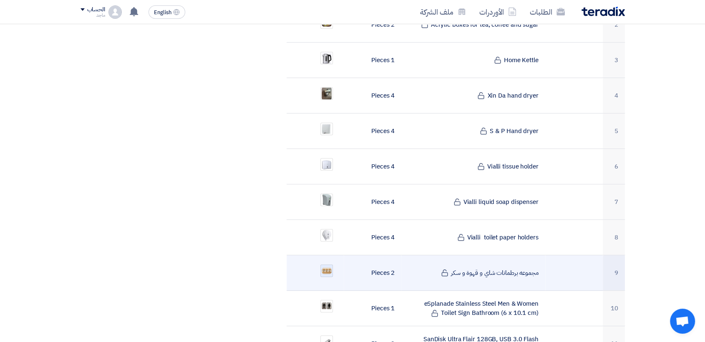
click at [332, 264] on div at bounding box center [326, 270] width 13 height 13
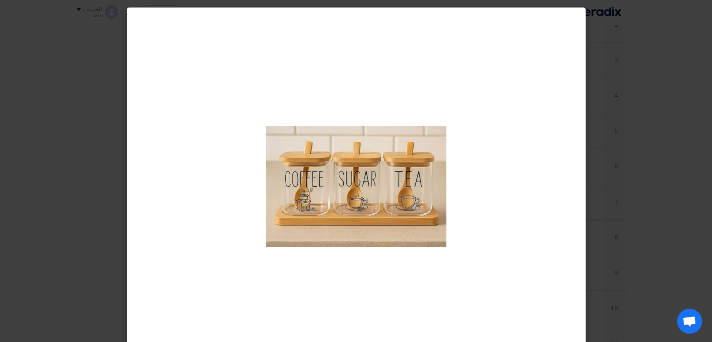
click at [77, 237] on modal-container at bounding box center [356, 171] width 712 height 342
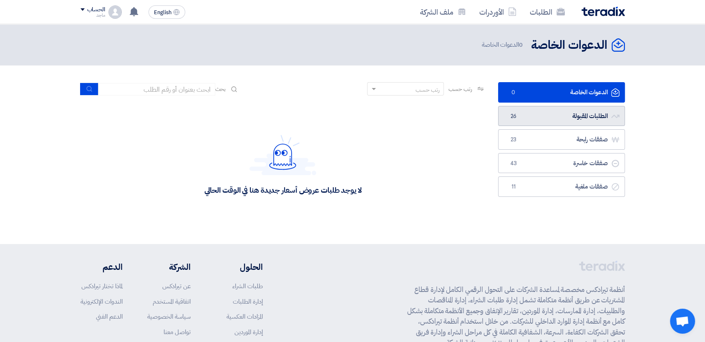
click at [506, 114] on link "الطلبات المقبولة الطلبات المقبولة 26" at bounding box center [561, 116] width 127 height 20
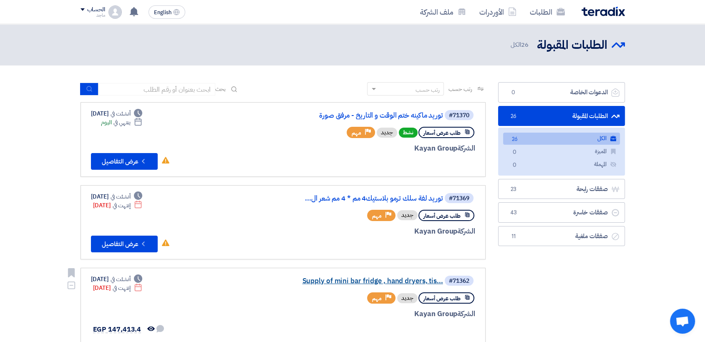
click at [395, 280] on link "Supply of mini bar fridge , hand dryers, tis..." at bounding box center [359, 281] width 167 height 8
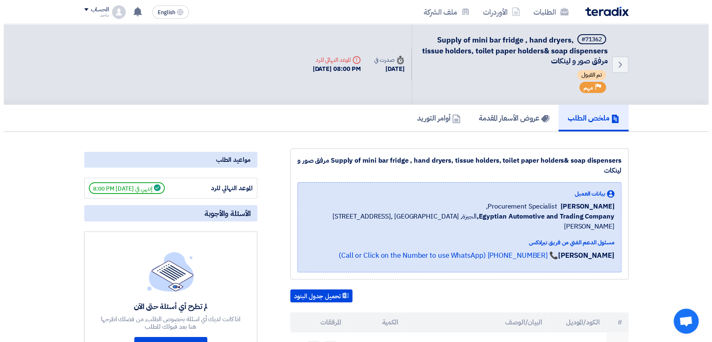
scroll to position [299, 0]
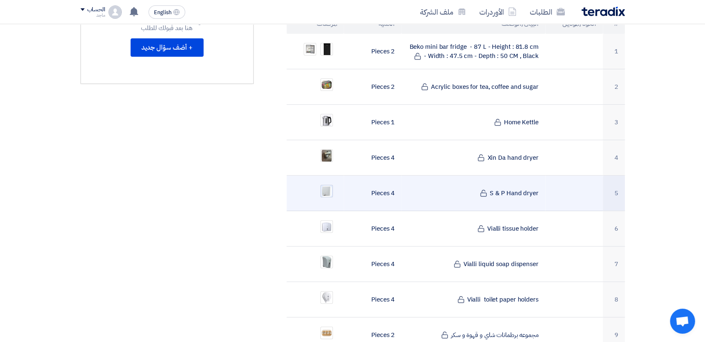
click at [325, 185] on img at bounding box center [327, 191] width 12 height 13
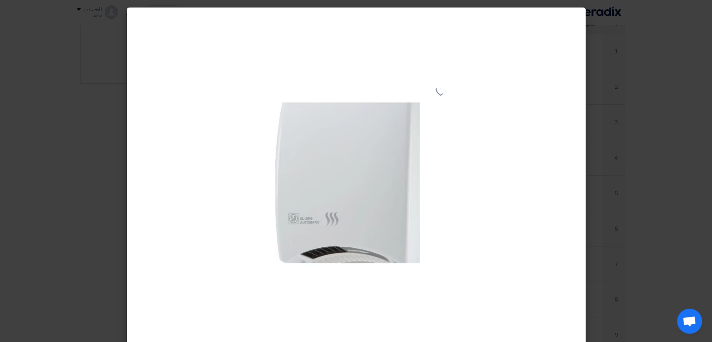
click at [63, 151] on modal-container at bounding box center [356, 171] width 712 height 342
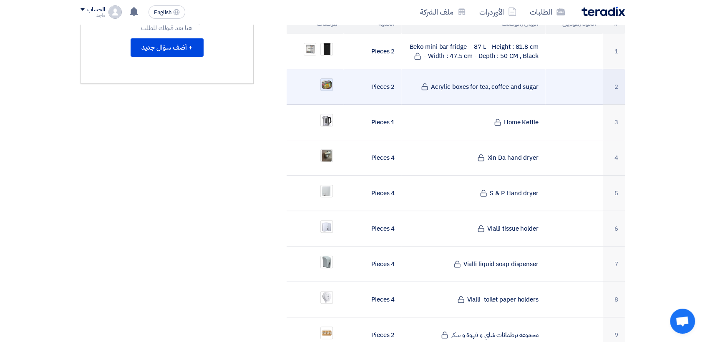
click at [326, 80] on img at bounding box center [327, 85] width 12 height 10
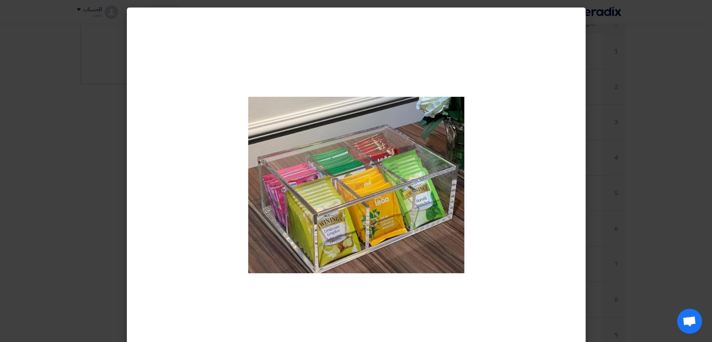
click at [94, 107] on modal-container at bounding box center [356, 171] width 712 height 342
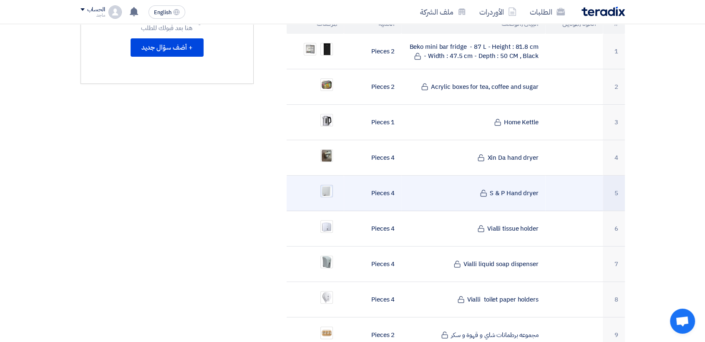
click at [326, 185] on img at bounding box center [327, 191] width 12 height 13
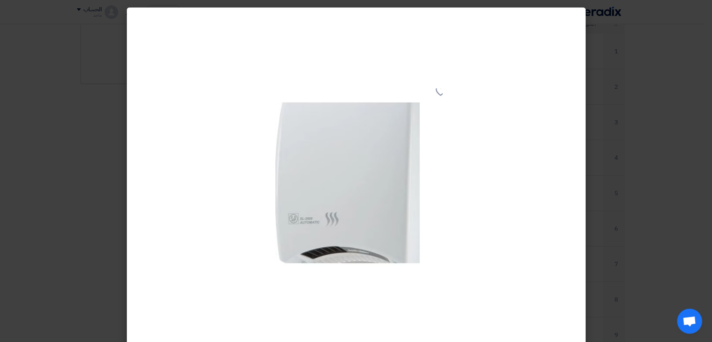
click at [105, 171] on modal-container at bounding box center [356, 171] width 712 height 342
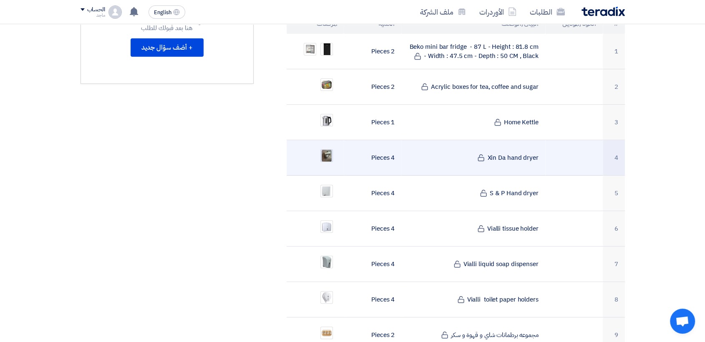
click at [328, 148] on img at bounding box center [327, 155] width 12 height 15
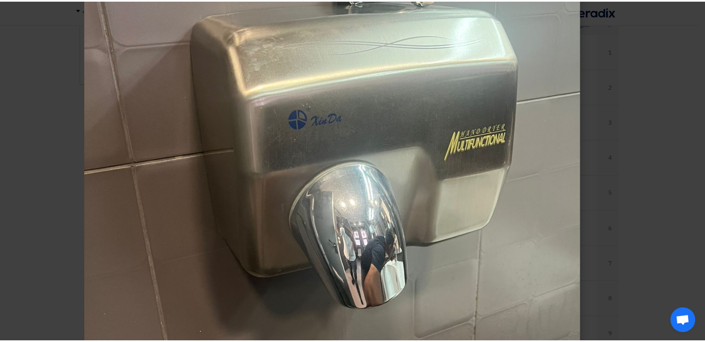
scroll to position [168, 0]
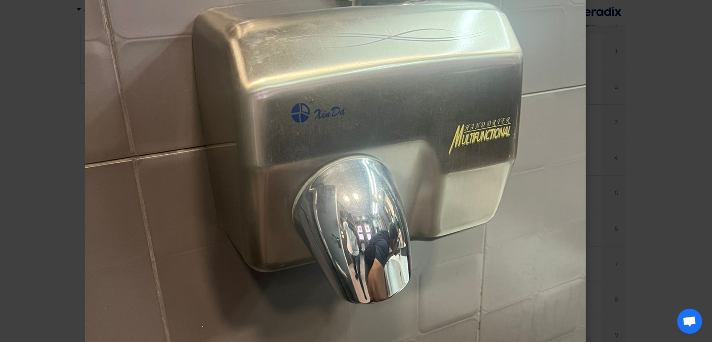
click at [30, 237] on modal-container at bounding box center [356, 171] width 712 height 342
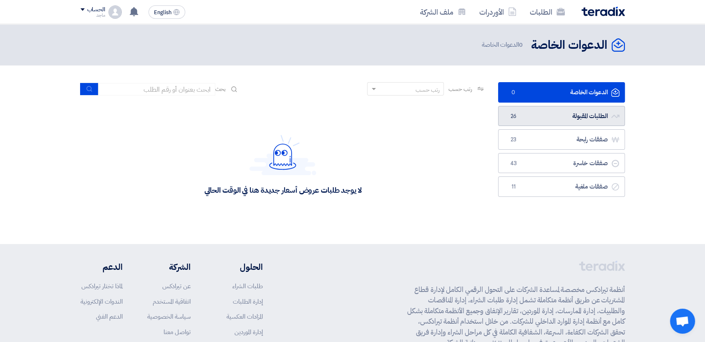
click at [515, 118] on span "26" at bounding box center [513, 116] width 10 height 8
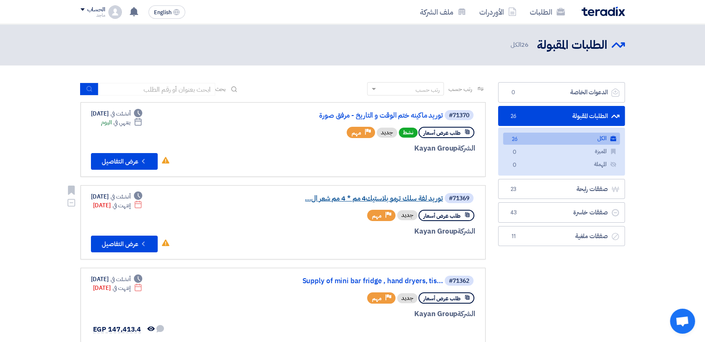
click at [408, 197] on link "توريد لفة سلك ترمو بلاستيك4 مم * 4 مم شعر ال..." at bounding box center [359, 199] width 167 height 8
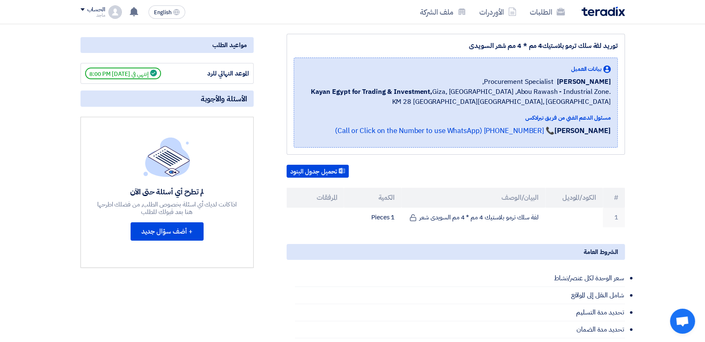
scroll to position [105, 0]
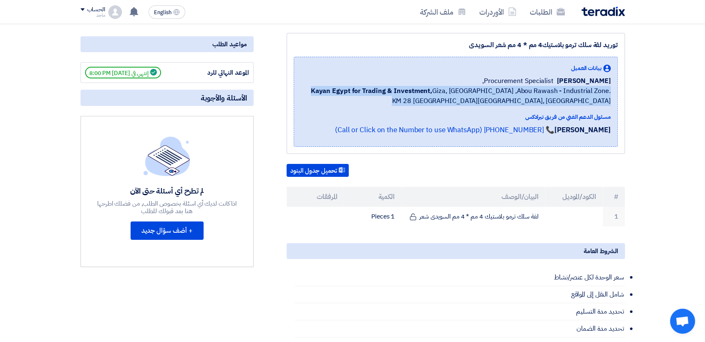
drag, startPoint x: 704, startPoint y: 108, endPoint x: 705, endPoint y: 89, distance: 19.2
click at [704, 89] on html "الطلبات الأوردرات ملف الشركة English EN تم مشاهدة العرض المقدم للطلب "Supply of…" at bounding box center [352, 329] width 705 height 869
click at [681, 112] on section "توريد لفة سلك ترمو بلاستيك4 مم * 4 مم شعر السويدى بيانات العميل [PERSON_NAME] P…" at bounding box center [352, 294] width 705 height 556
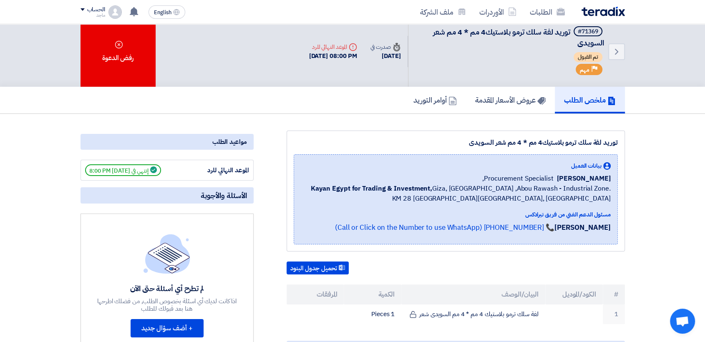
scroll to position [0, 0]
